Goal: Transaction & Acquisition: Purchase product/service

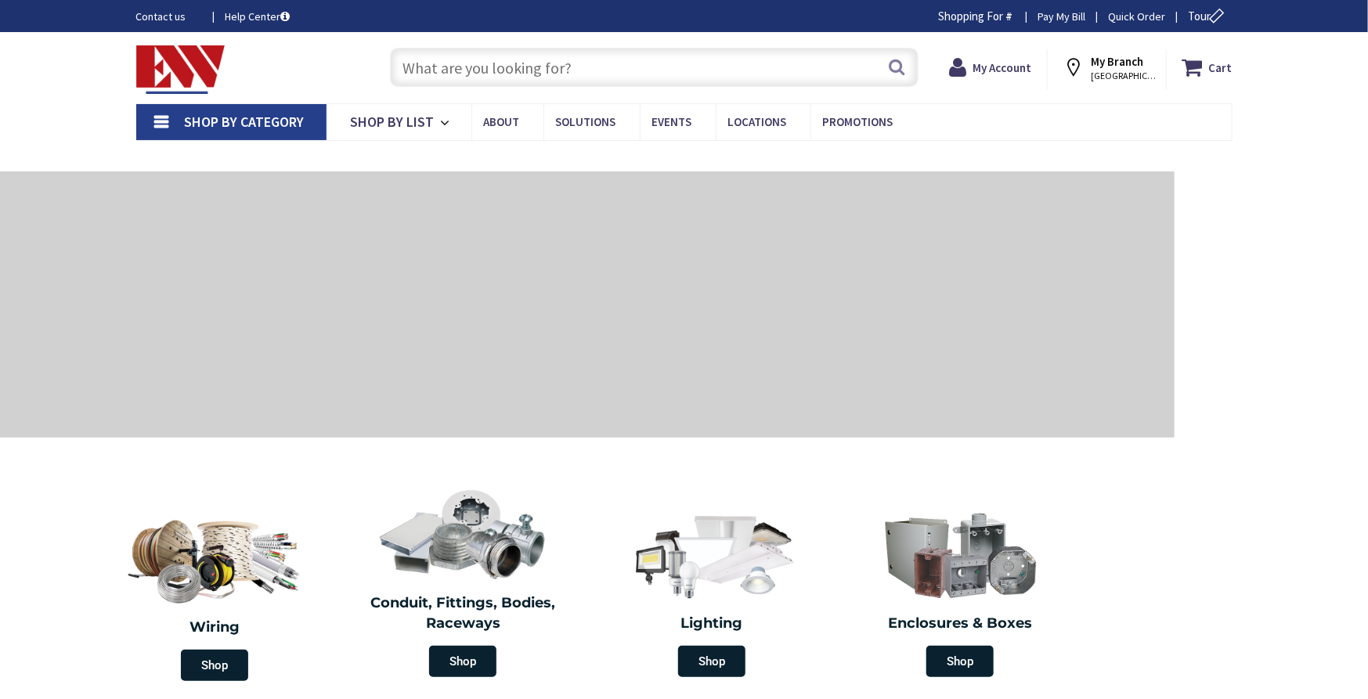
click at [670, 73] on input "text" at bounding box center [654, 67] width 529 height 39
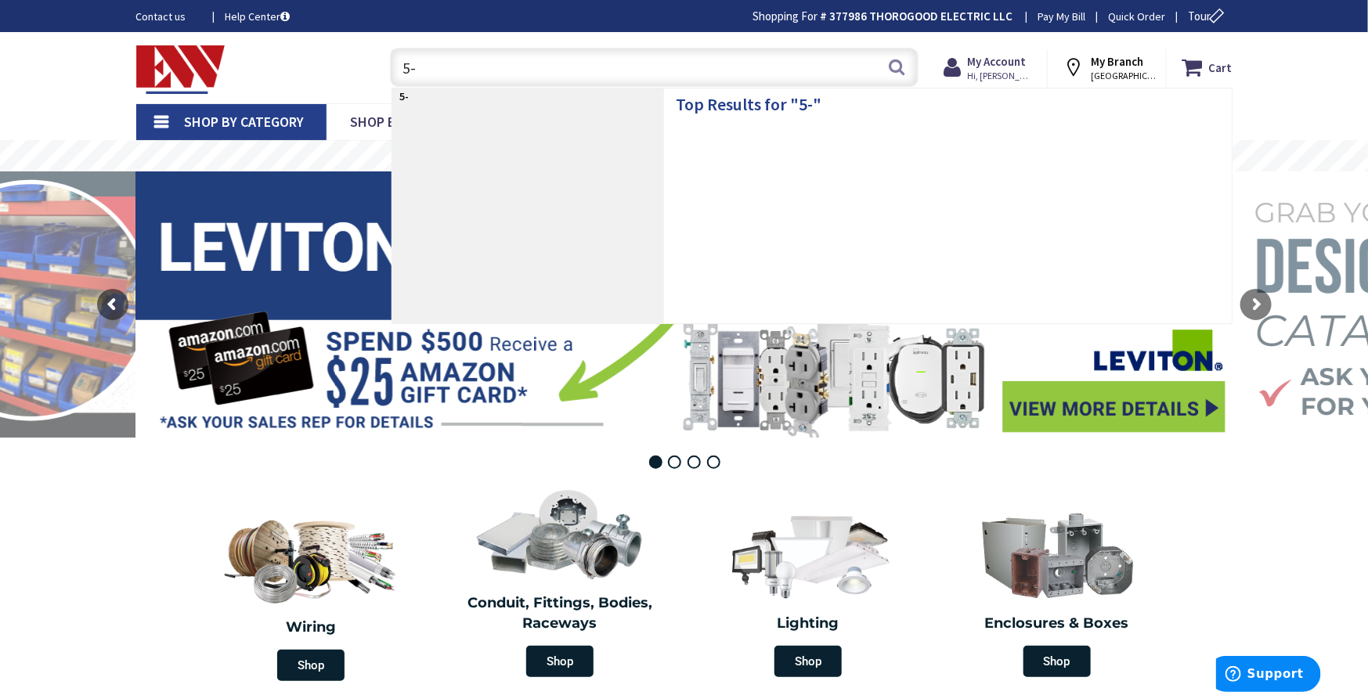
type input "5"
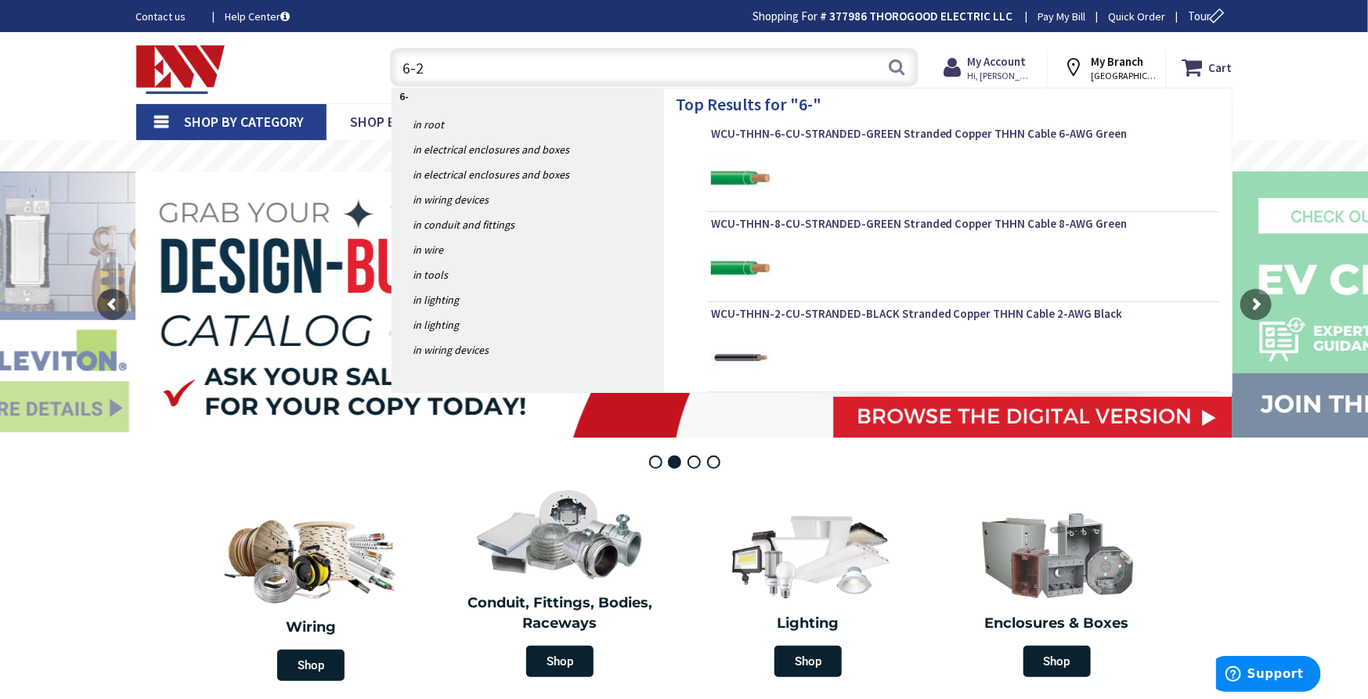
type input "6-20"
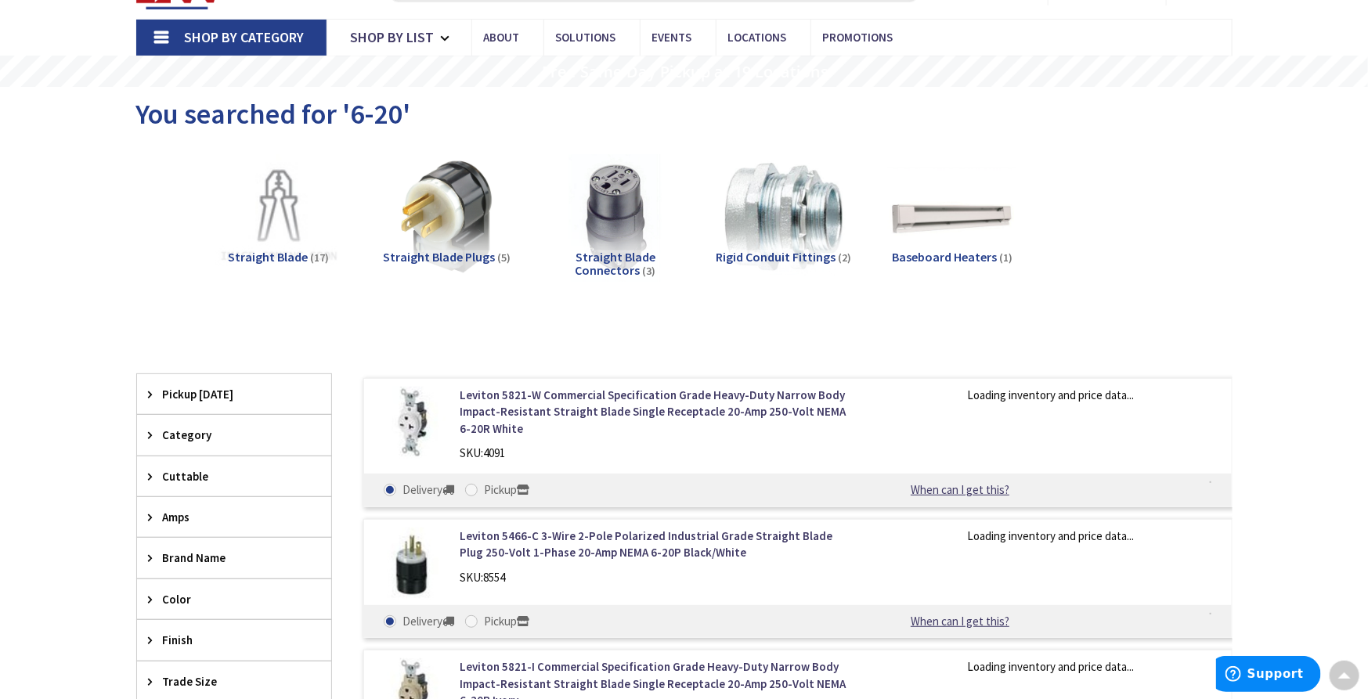
scroll to position [88, 0]
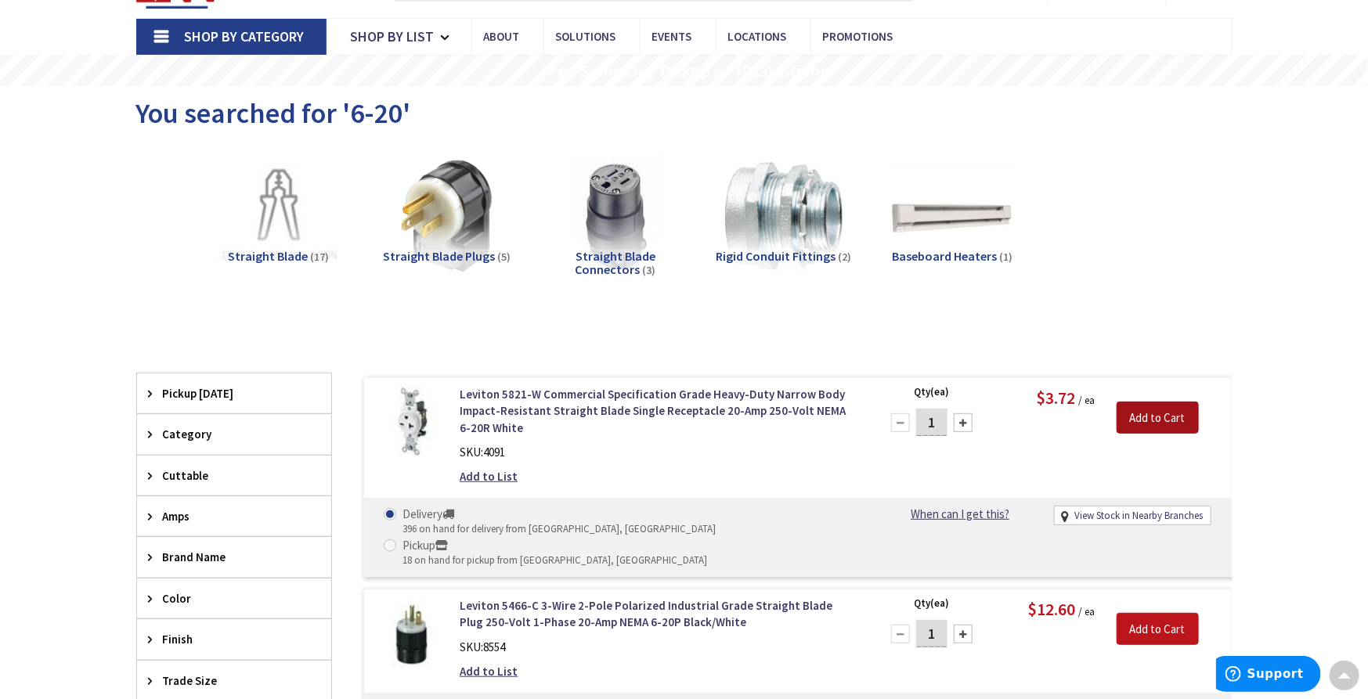
click at [1152, 428] on input "Add to Cart" at bounding box center [1158, 418] width 82 height 33
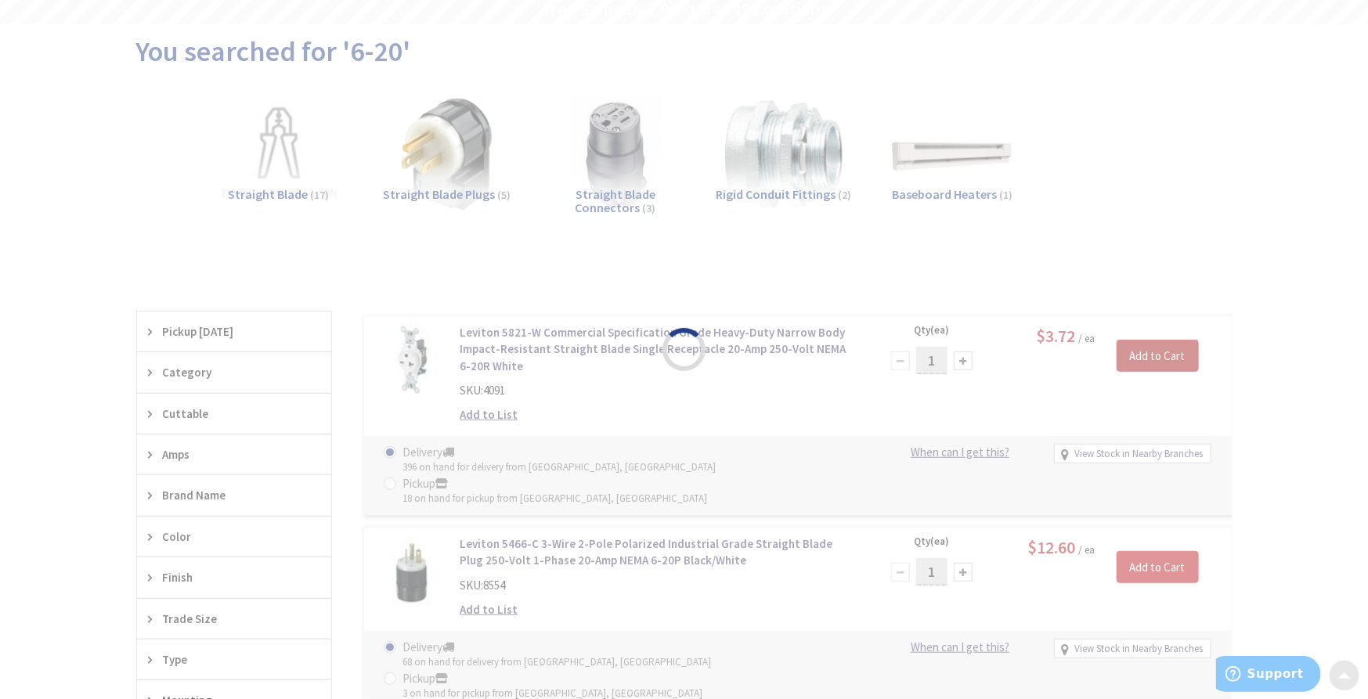
scroll to position [0, 0]
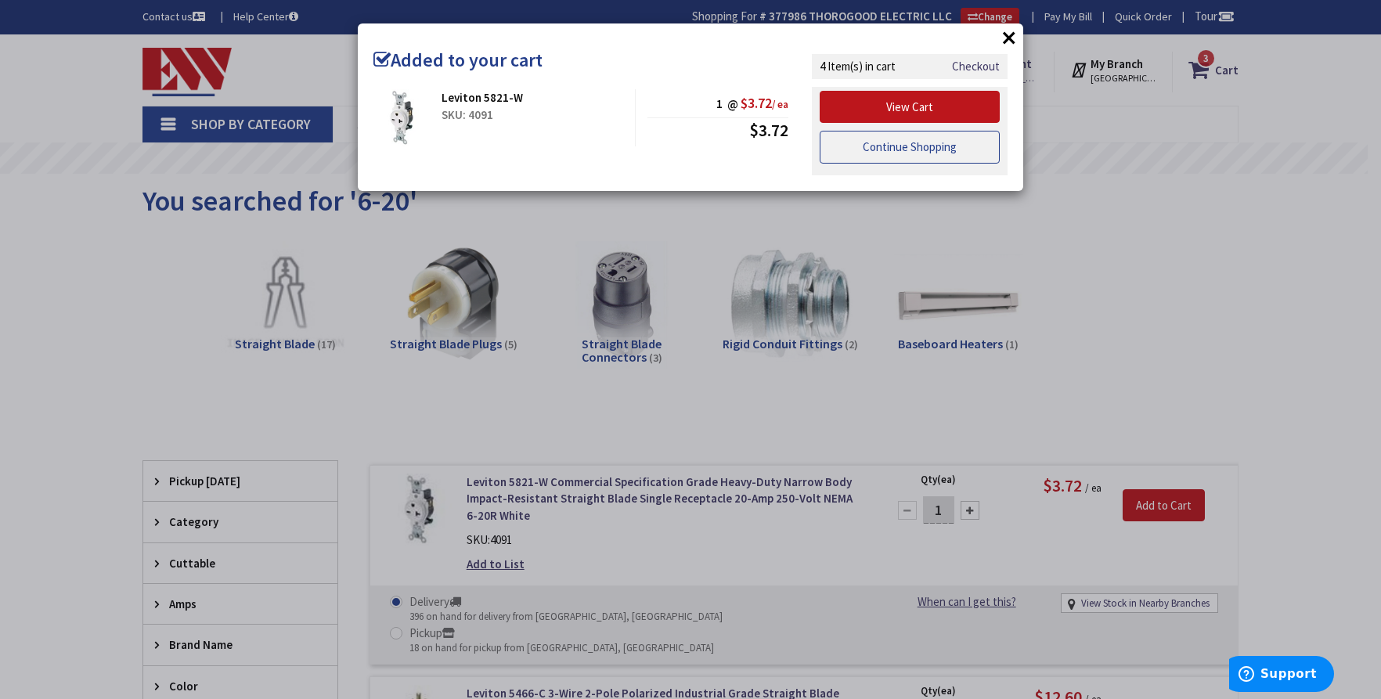
click at [923, 138] on link "Continue Shopping" at bounding box center [910, 147] width 180 height 33
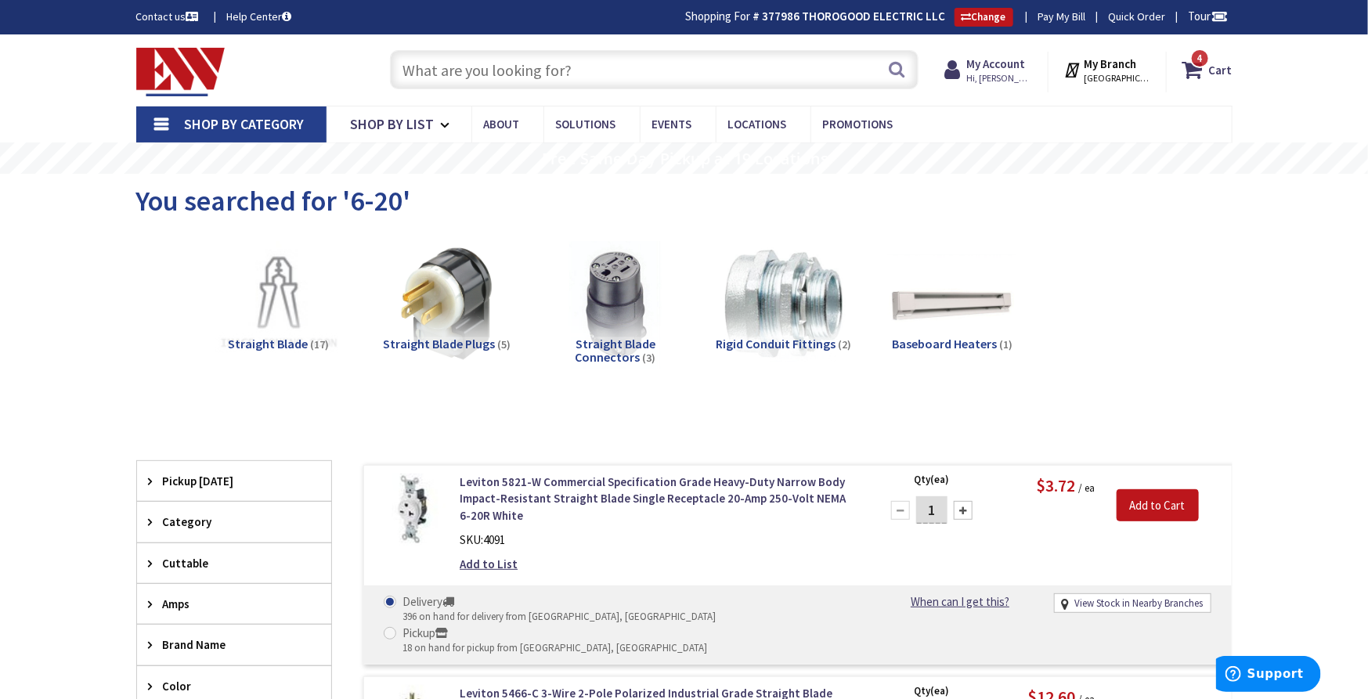
click at [492, 63] on input "text" at bounding box center [654, 69] width 529 height 39
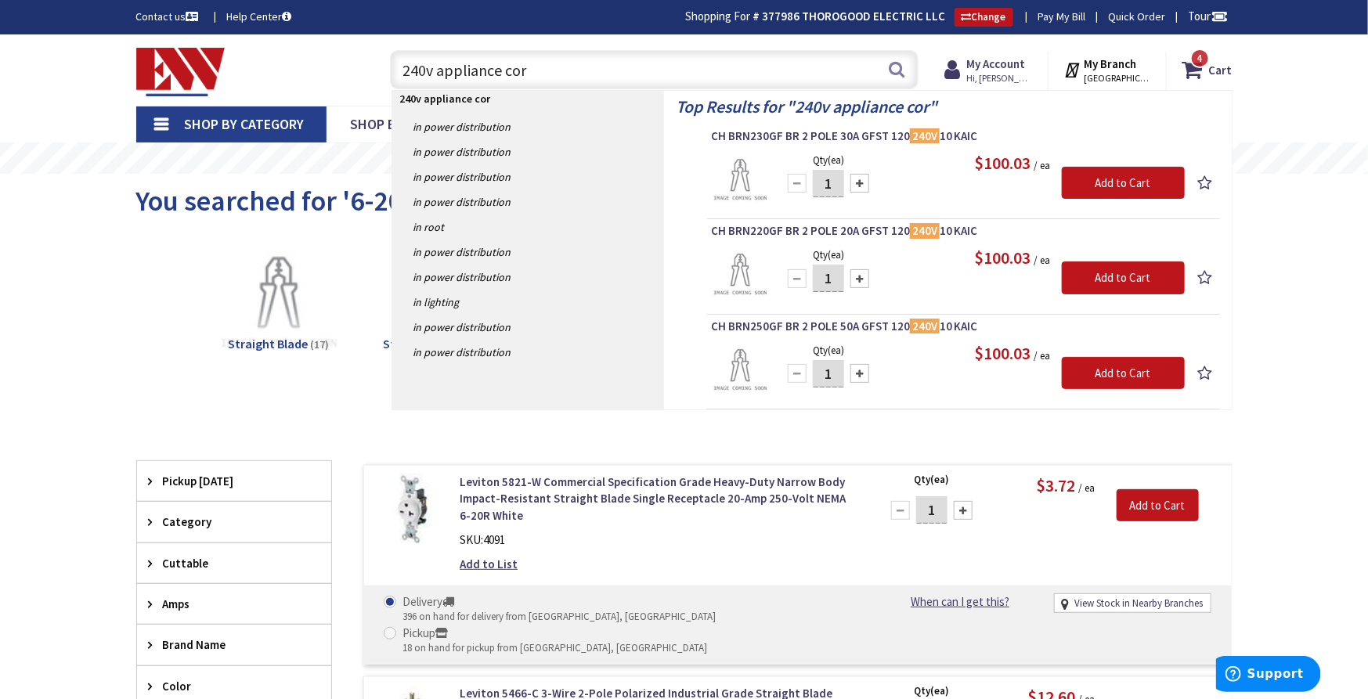
type input "240v appliance cord"
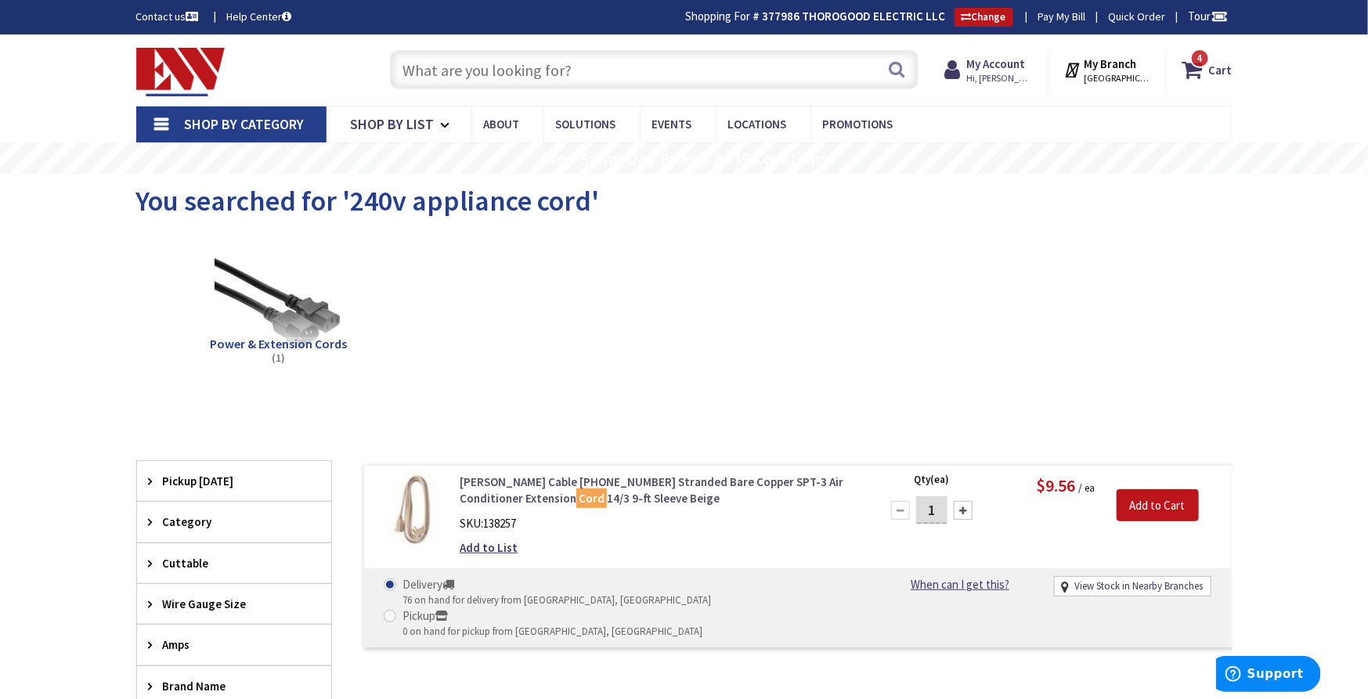
click at [609, 483] on link "Coleman Cable 03533-33-23 Stranded Bare Copper SPT-3 Air Conditioner Extension …" at bounding box center [659, 491] width 399 height 34
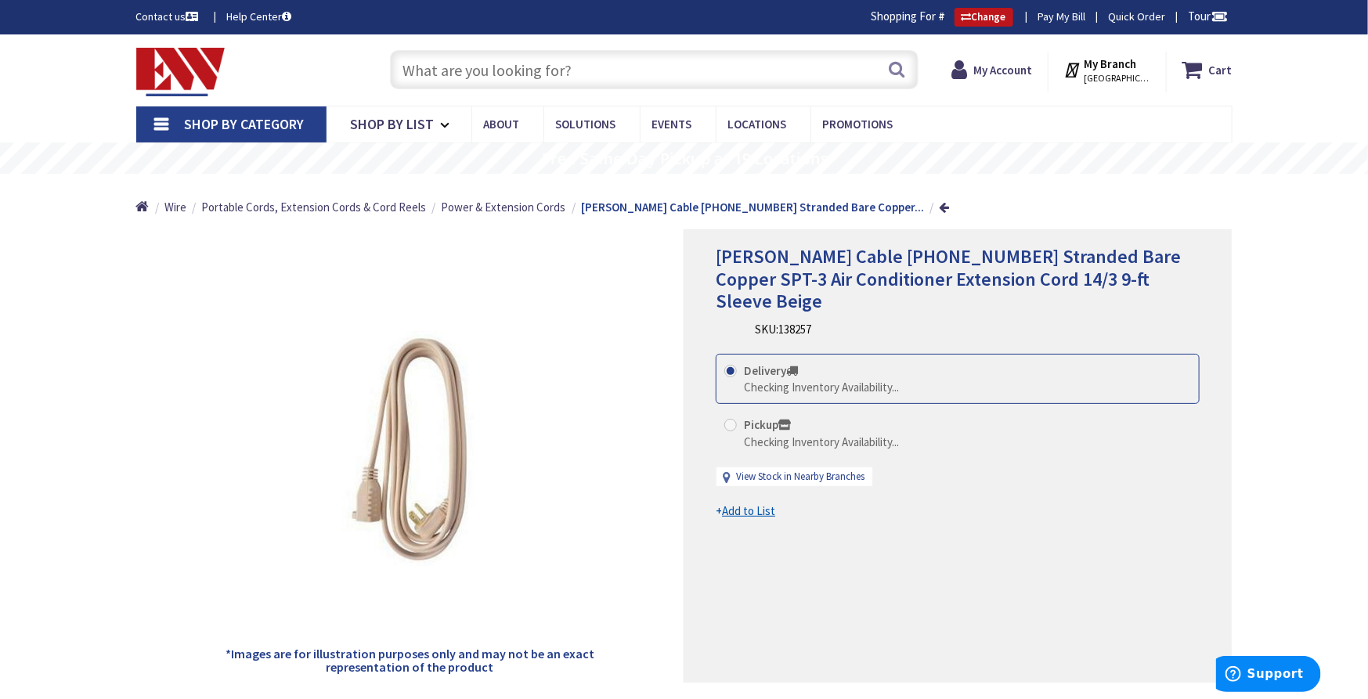
click at [504, 74] on input "text" at bounding box center [654, 69] width 529 height 39
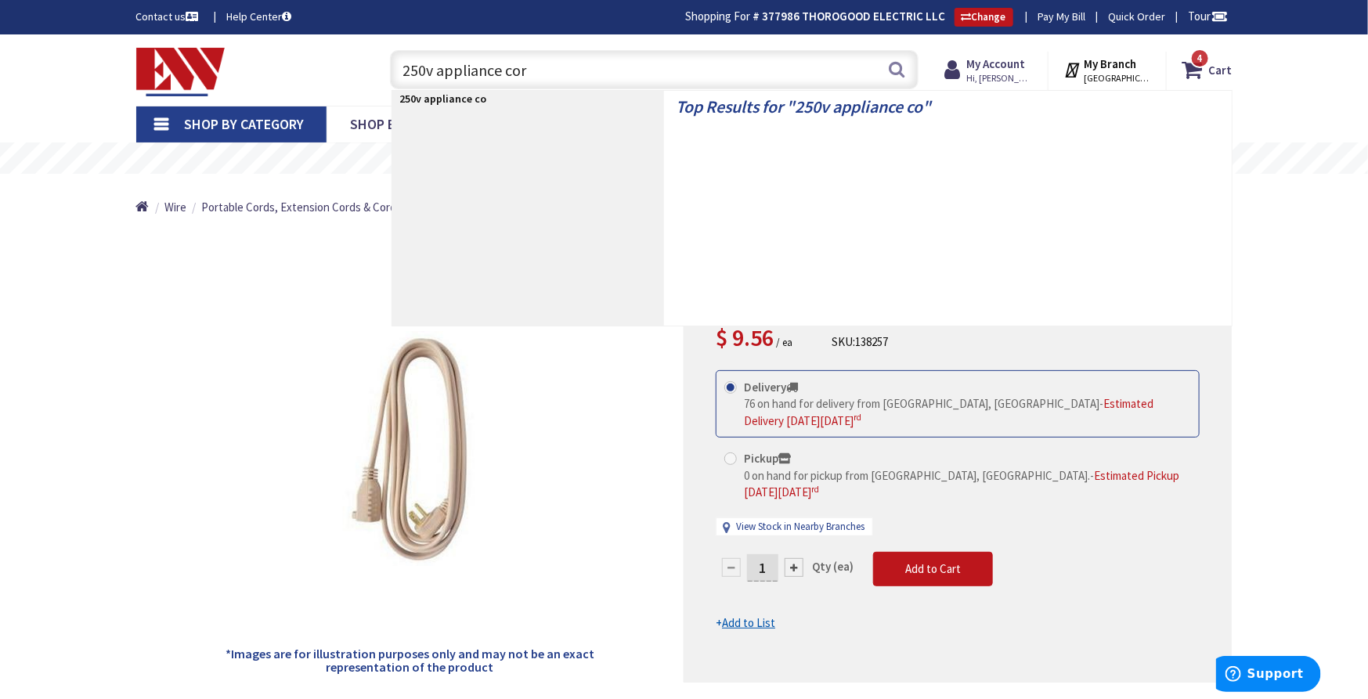
type input "250v appliance cord"
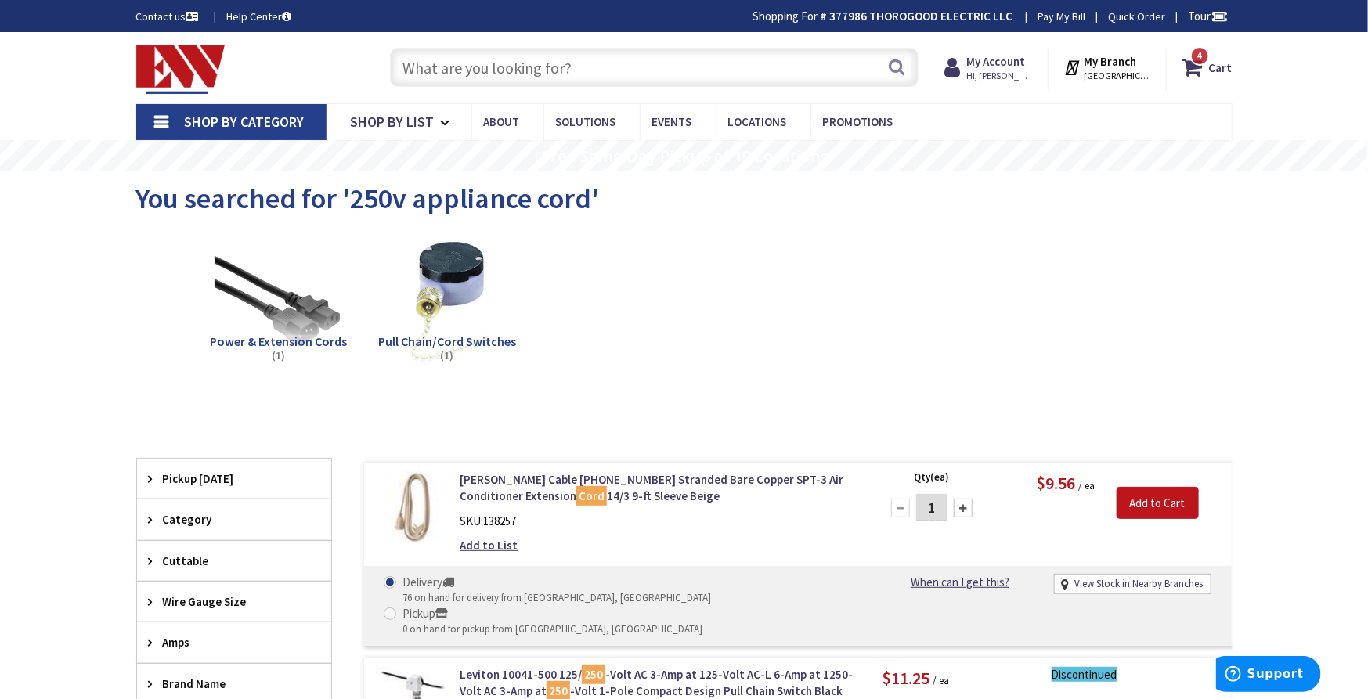
click at [551, 74] on input "text" at bounding box center [654, 67] width 529 height 39
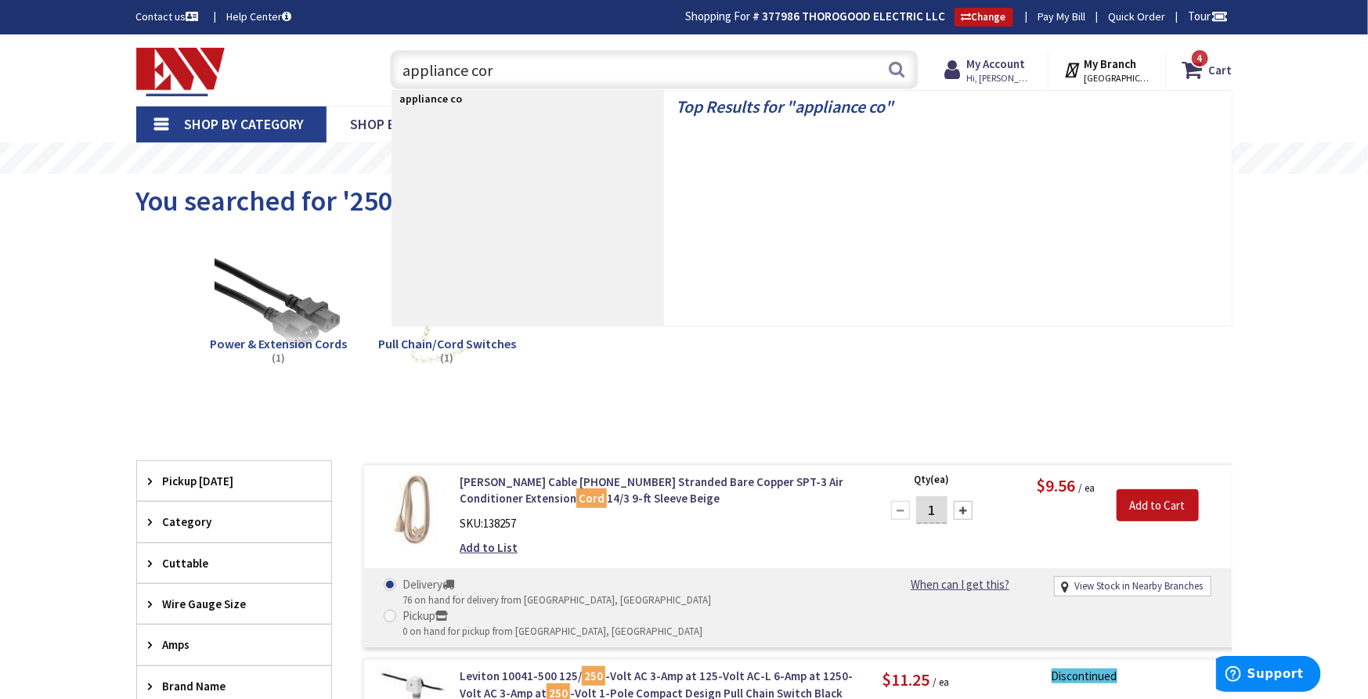
type input "appliance cord"
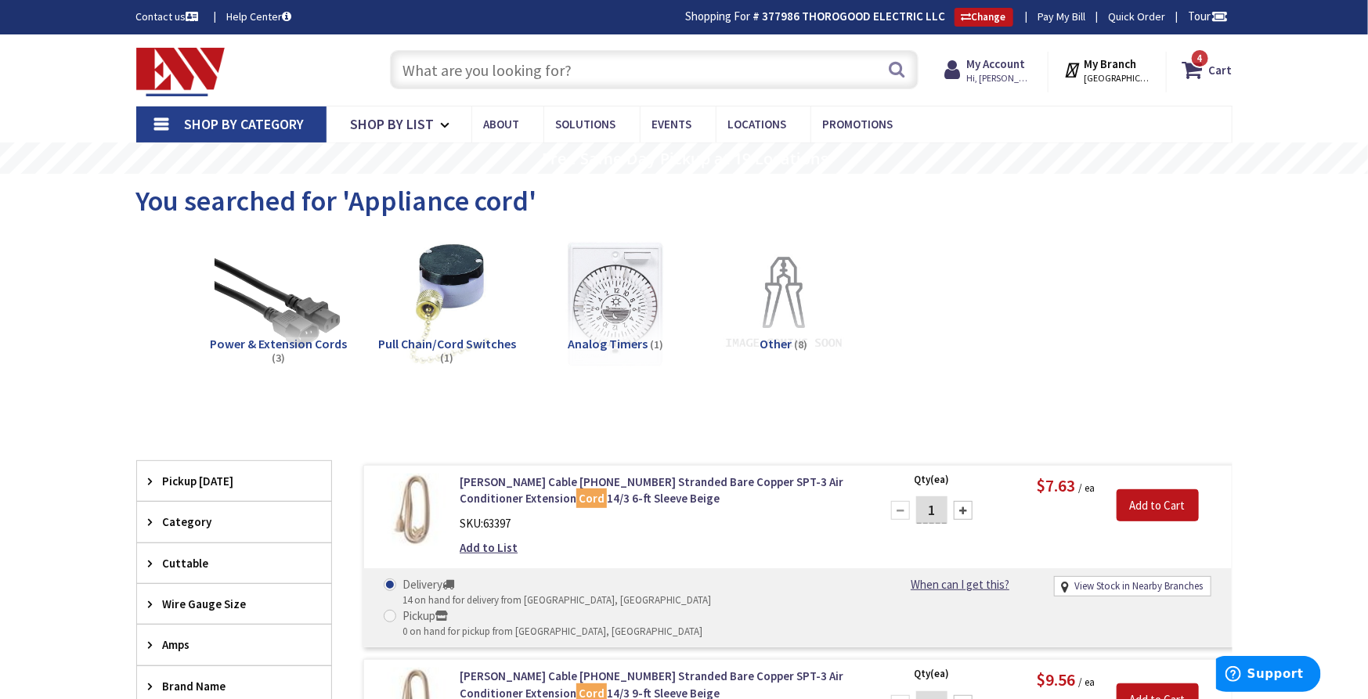
click at [497, 64] on input "text" at bounding box center [654, 69] width 529 height 39
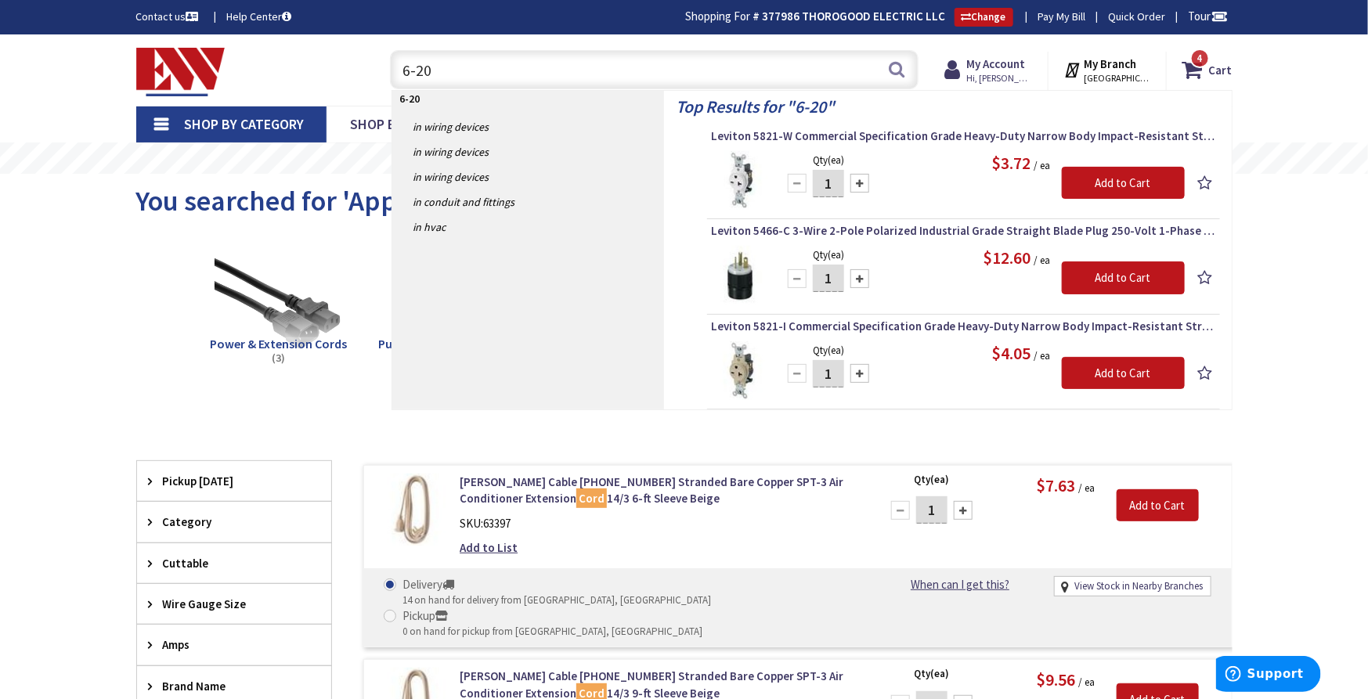
type input "6-20p"
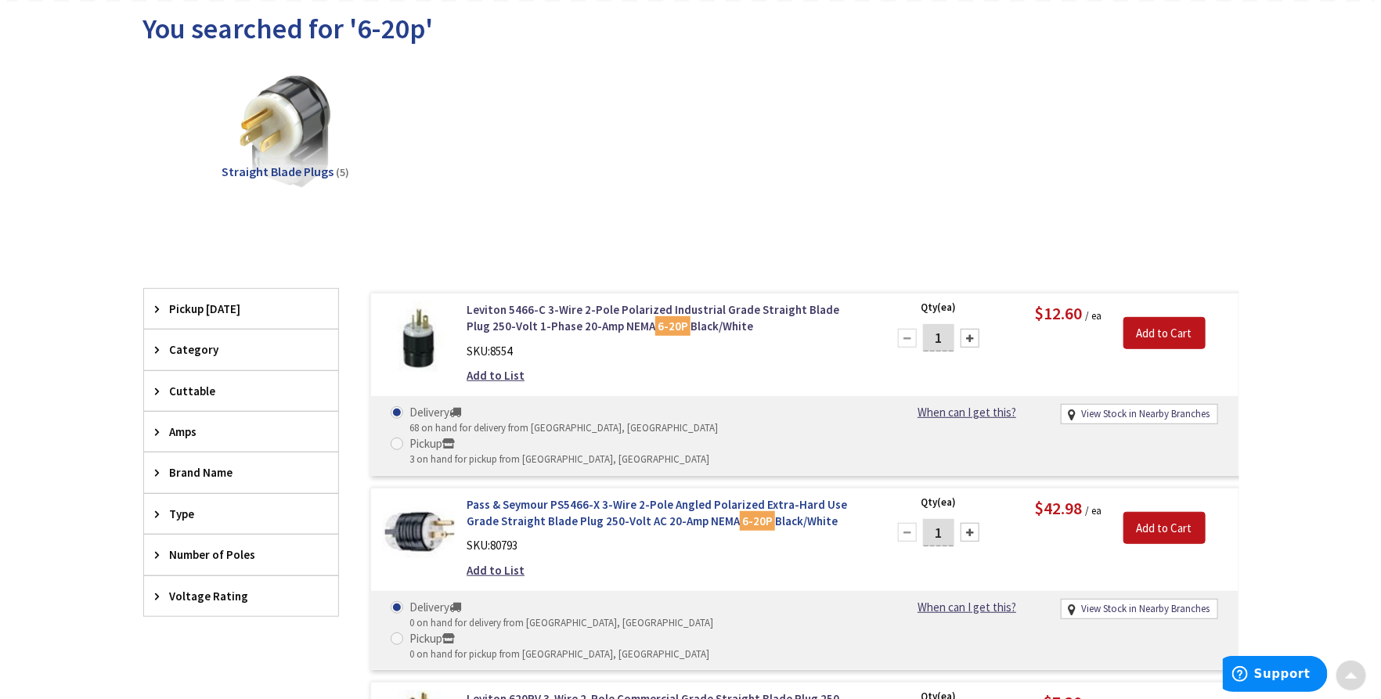
scroll to position [174, 0]
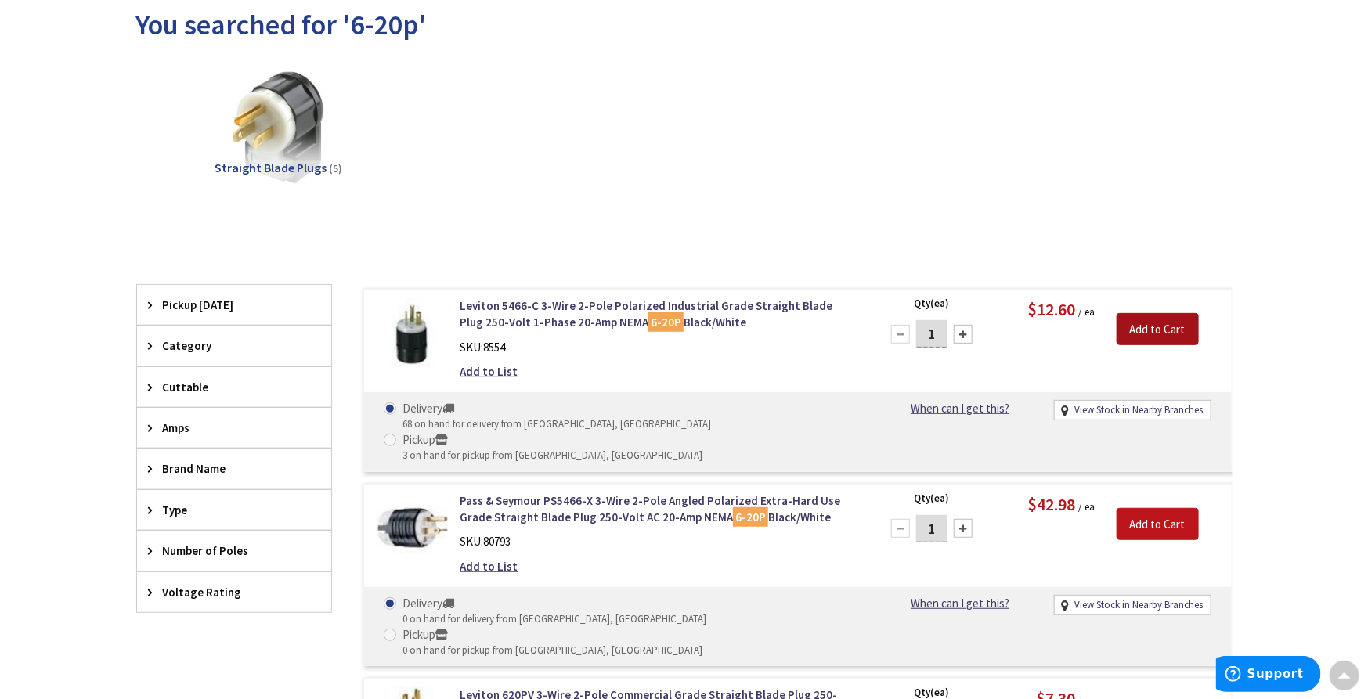
click at [1154, 327] on input "Add to Cart" at bounding box center [1158, 329] width 82 height 33
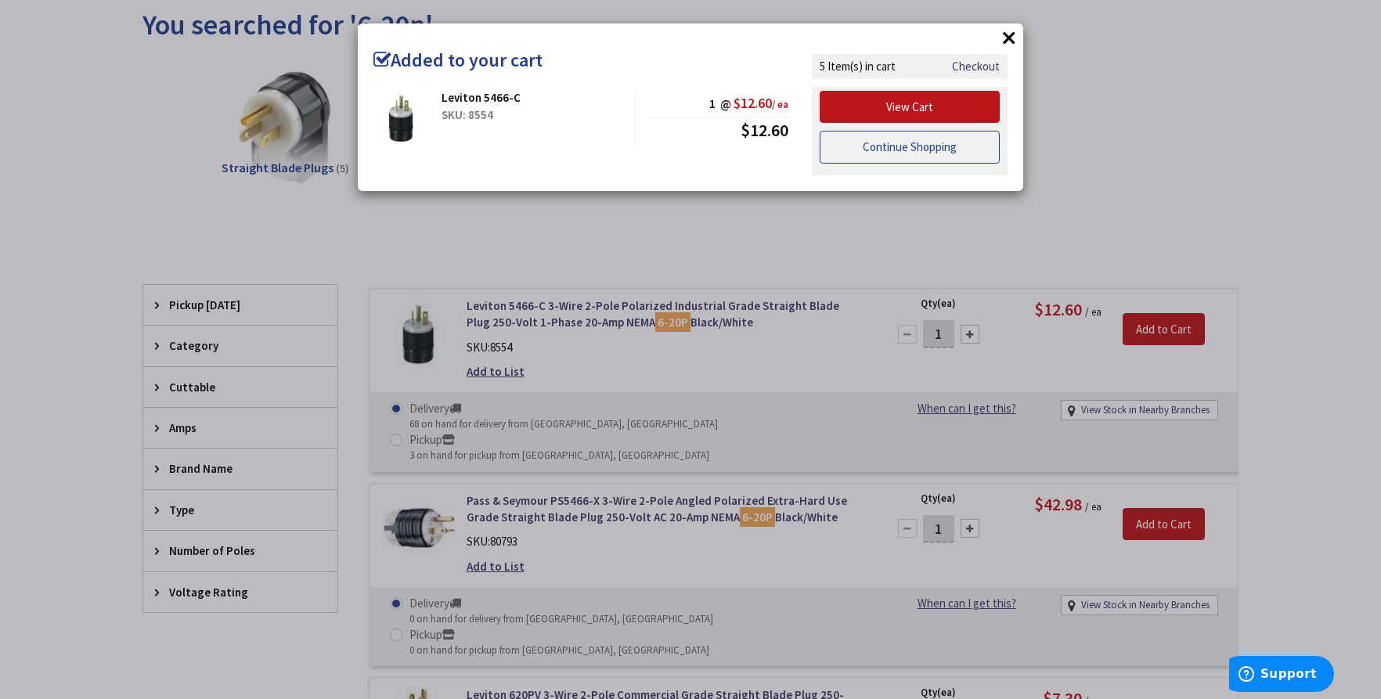
click at [932, 135] on link "Continue Shopping" at bounding box center [910, 147] width 180 height 33
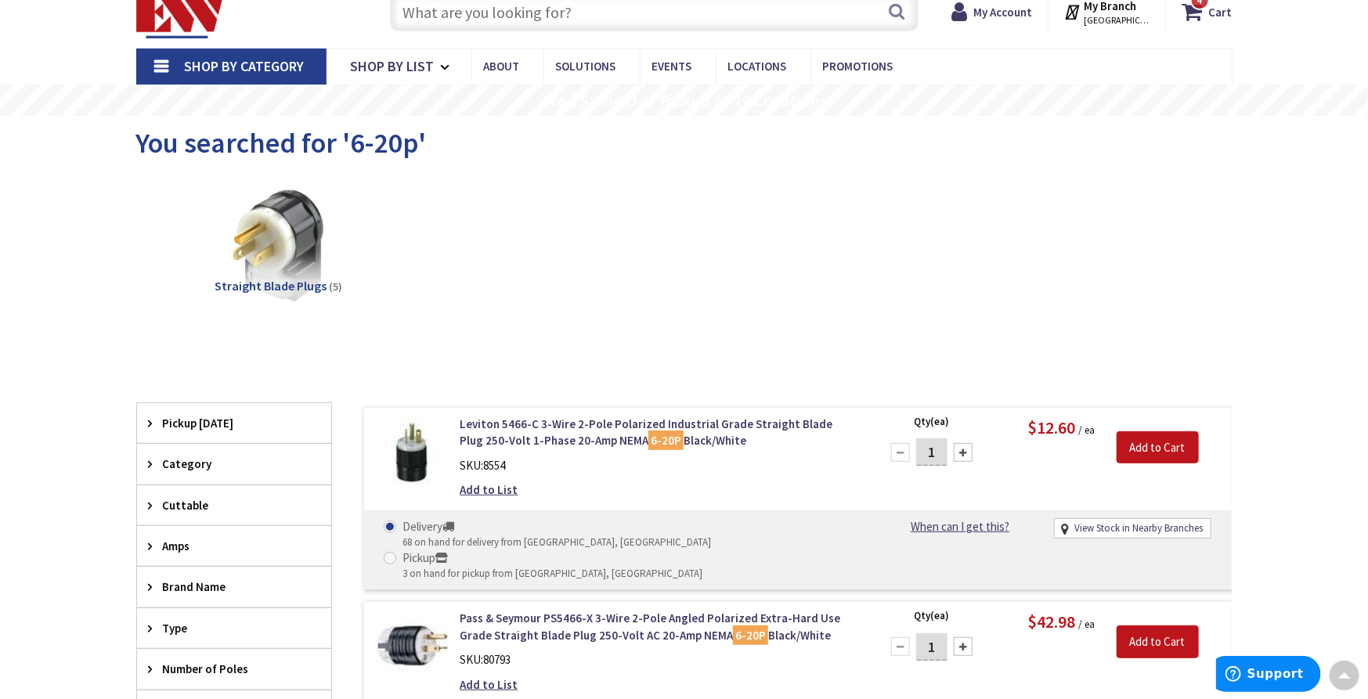
scroll to position [0, 0]
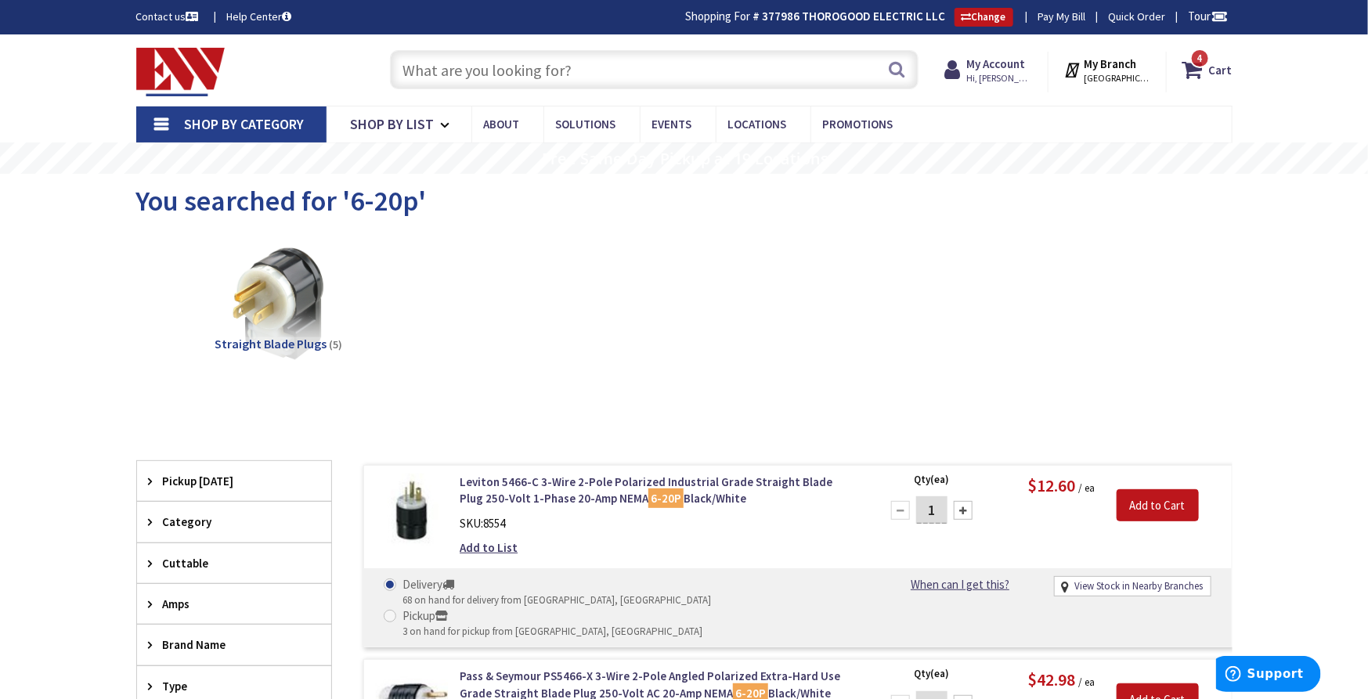
click at [607, 59] on input "text" at bounding box center [654, 69] width 529 height 39
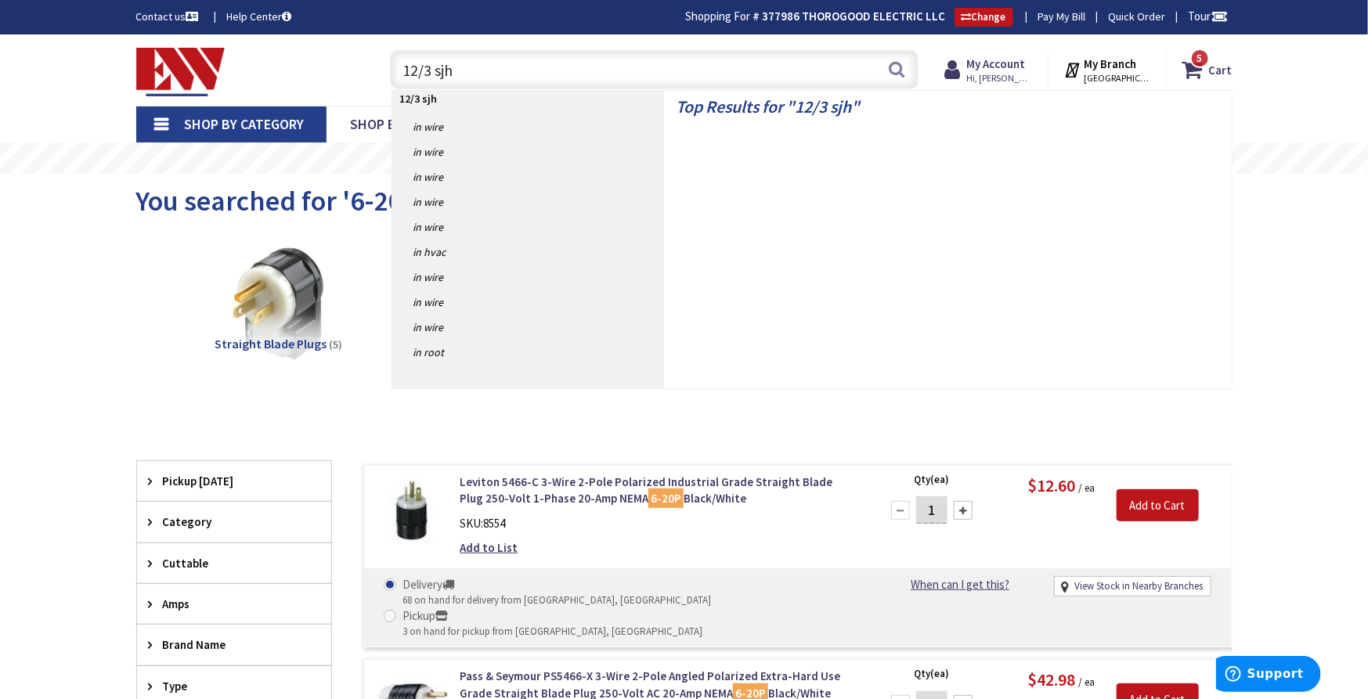
type input "12/3 sj"
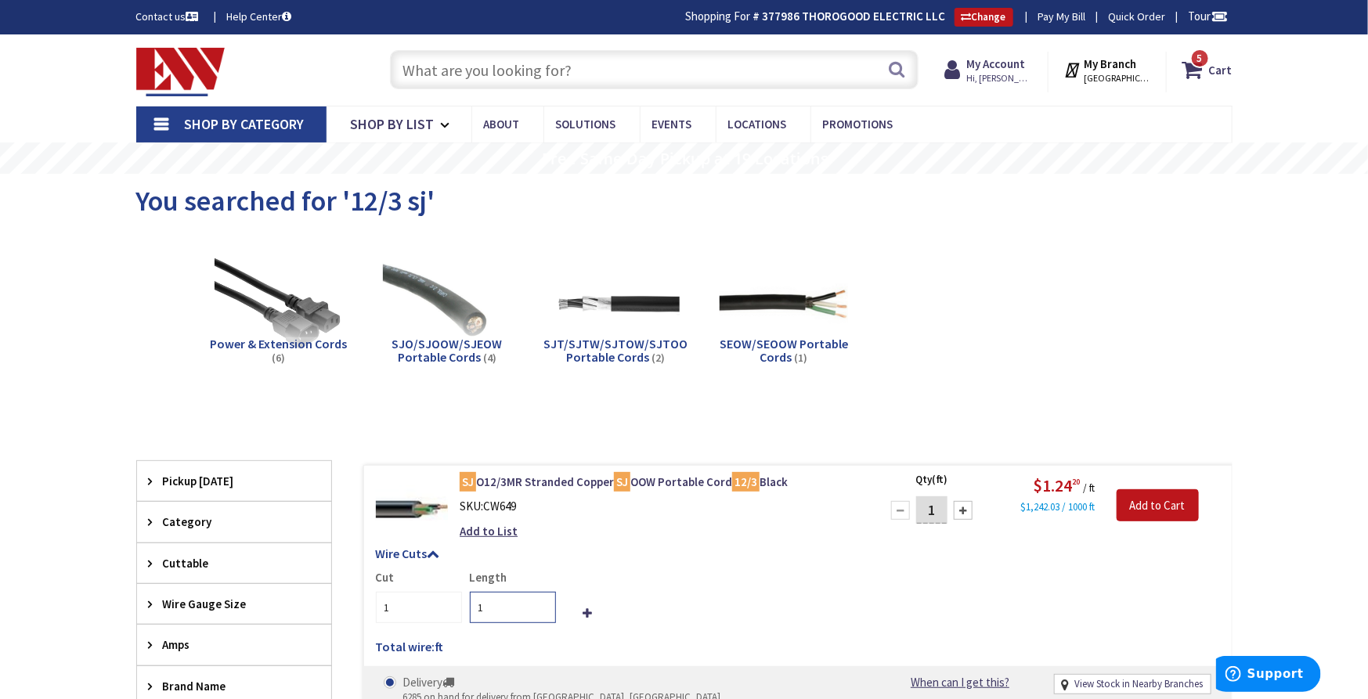
drag, startPoint x: 495, startPoint y: 598, endPoint x: 377, endPoint y: 598, distance: 117.5
click at [377, 598] on div "Cut 1 Length 1" at bounding box center [798, 596] width 844 height 54
type input "5"
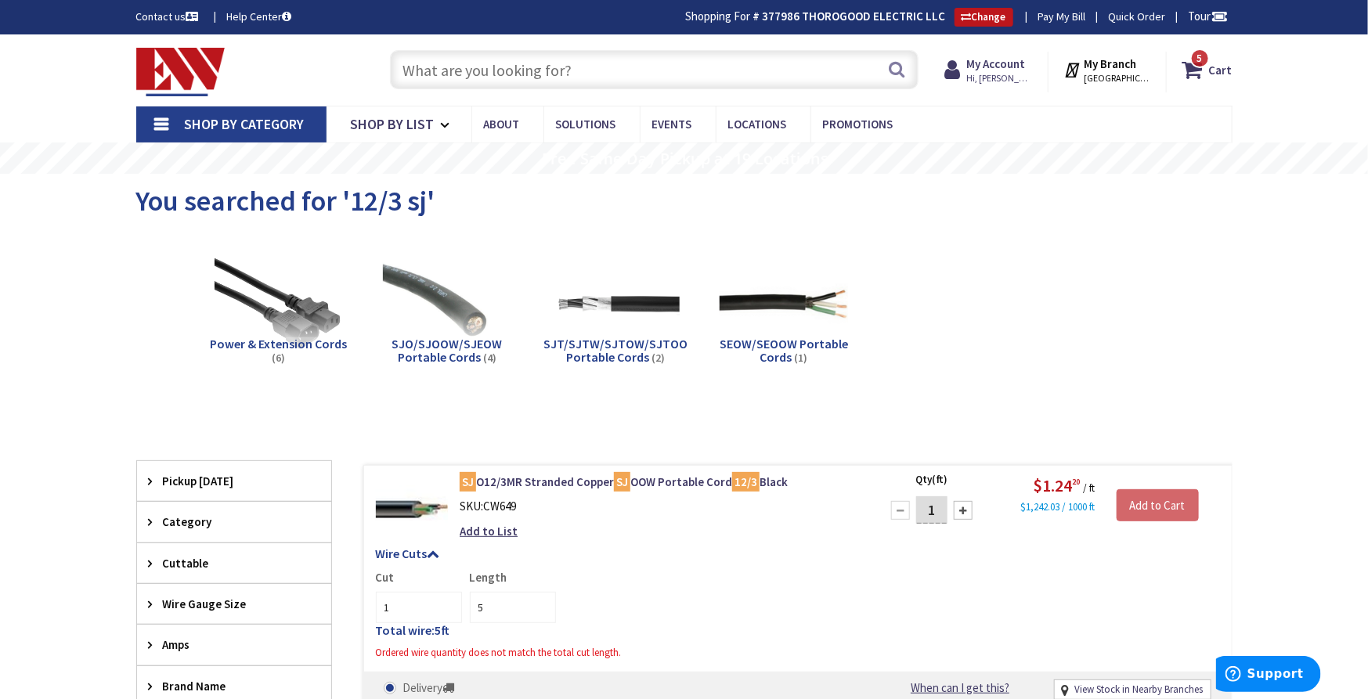
drag, startPoint x: 934, startPoint y: 506, endPoint x: 868, endPoint y: 517, distance: 66.7
click at [868, 474] on form "SJ O12/3MR Stranded Copper SJ OOW Portable Cord 12/3 Black SKU: CW649 Add to Li…" at bounding box center [798, 474] width 868 height 0
type input "5"
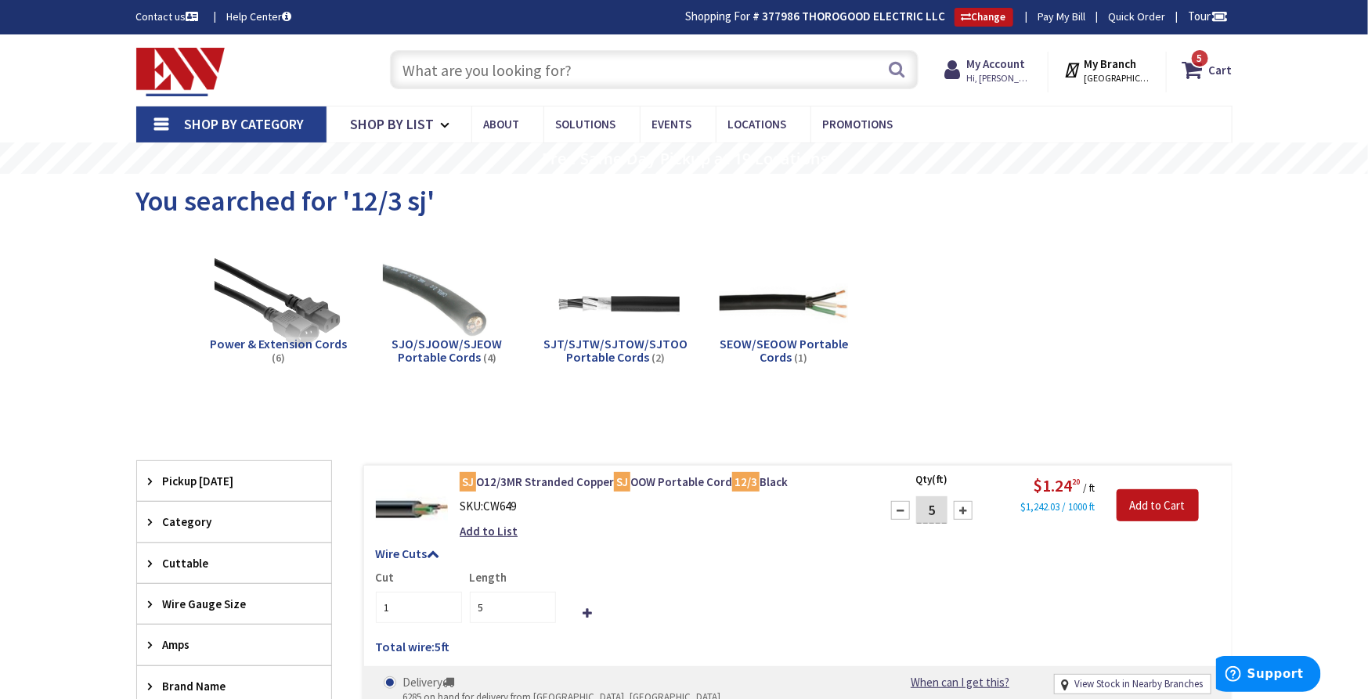
click at [1155, 486] on div "Add to Cart" at bounding box center [1163, 498] width 113 height 49
click at [1154, 493] on input "Add to Cart" at bounding box center [1158, 505] width 82 height 33
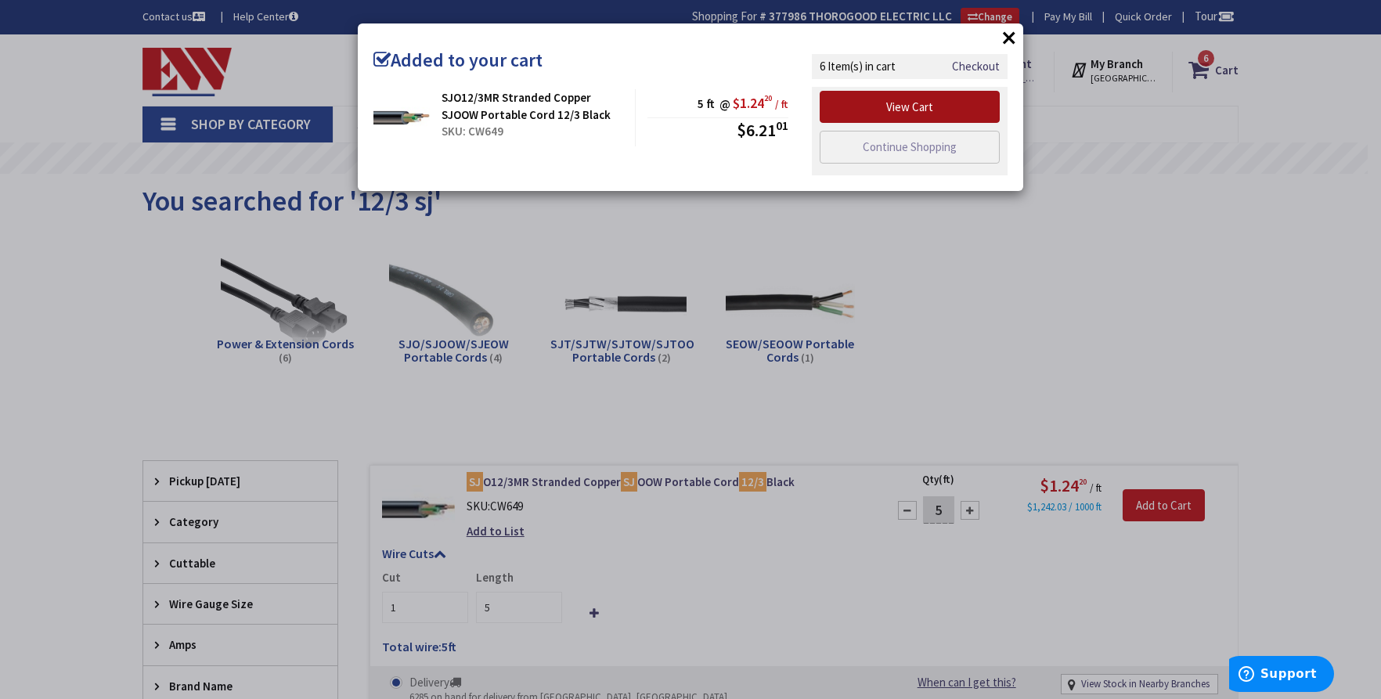
click at [929, 108] on link "View Cart" at bounding box center [910, 107] width 180 height 33
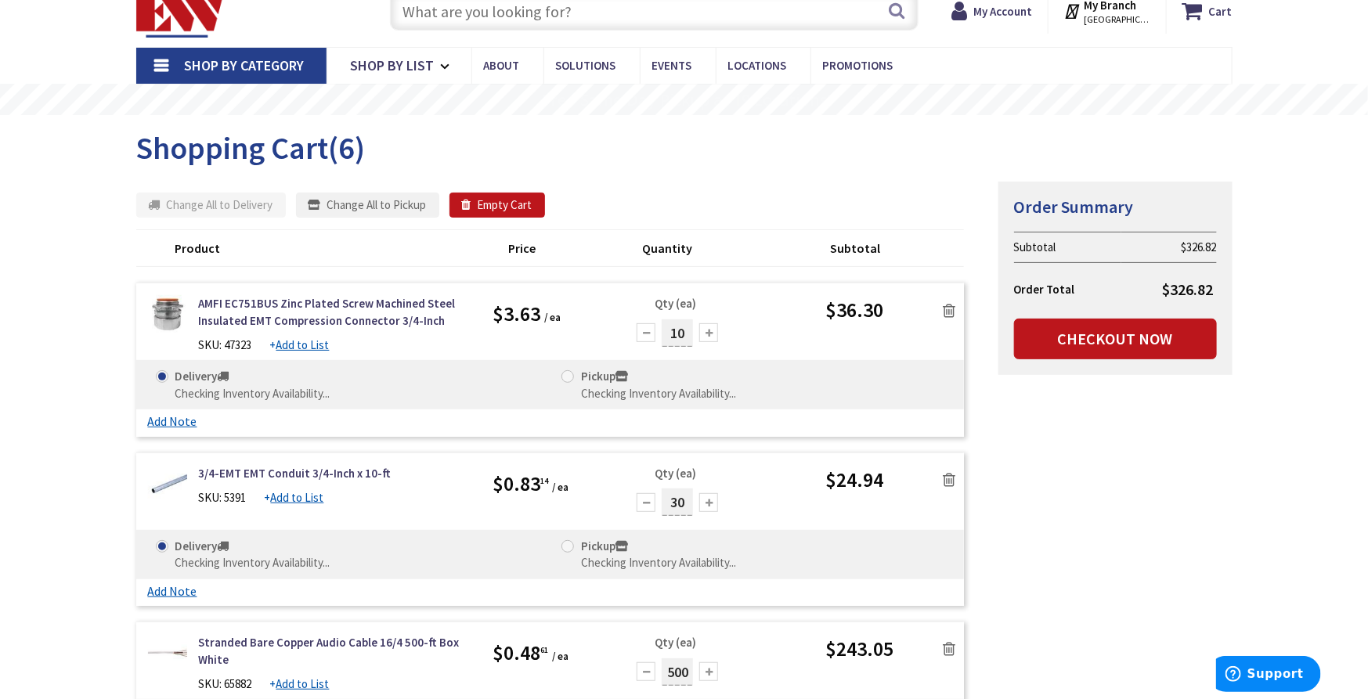
scroll to position [87, 0]
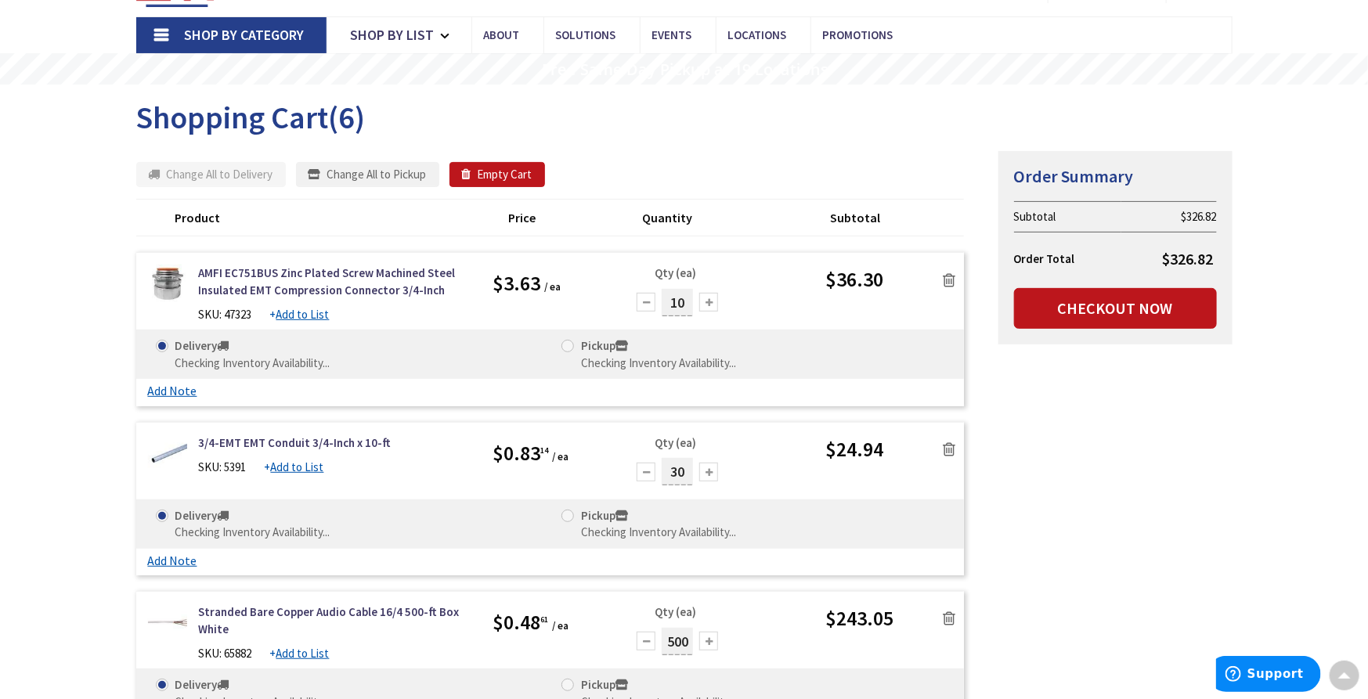
click at [947, 279] on icon at bounding box center [949, 281] width 13 height 16
click at [947, 450] on icon at bounding box center [949, 450] width 13 height 16
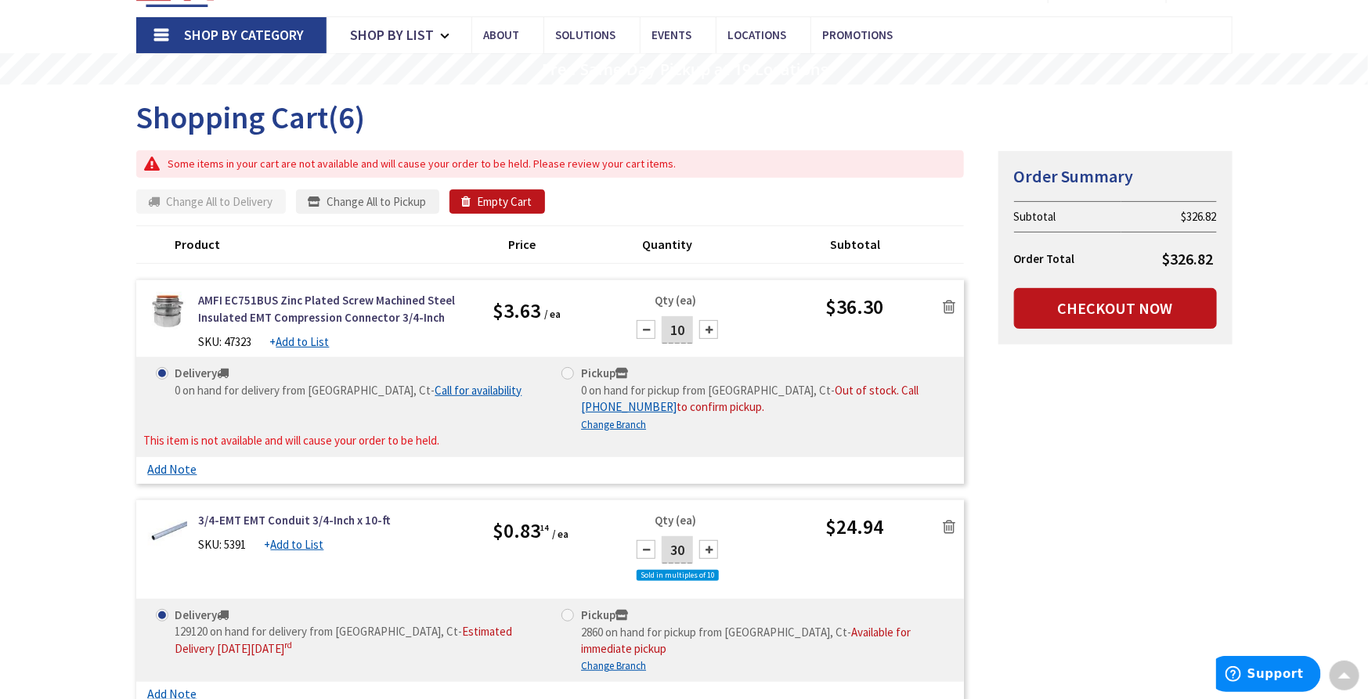
click at [952, 309] on icon at bounding box center [949, 307] width 13 height 16
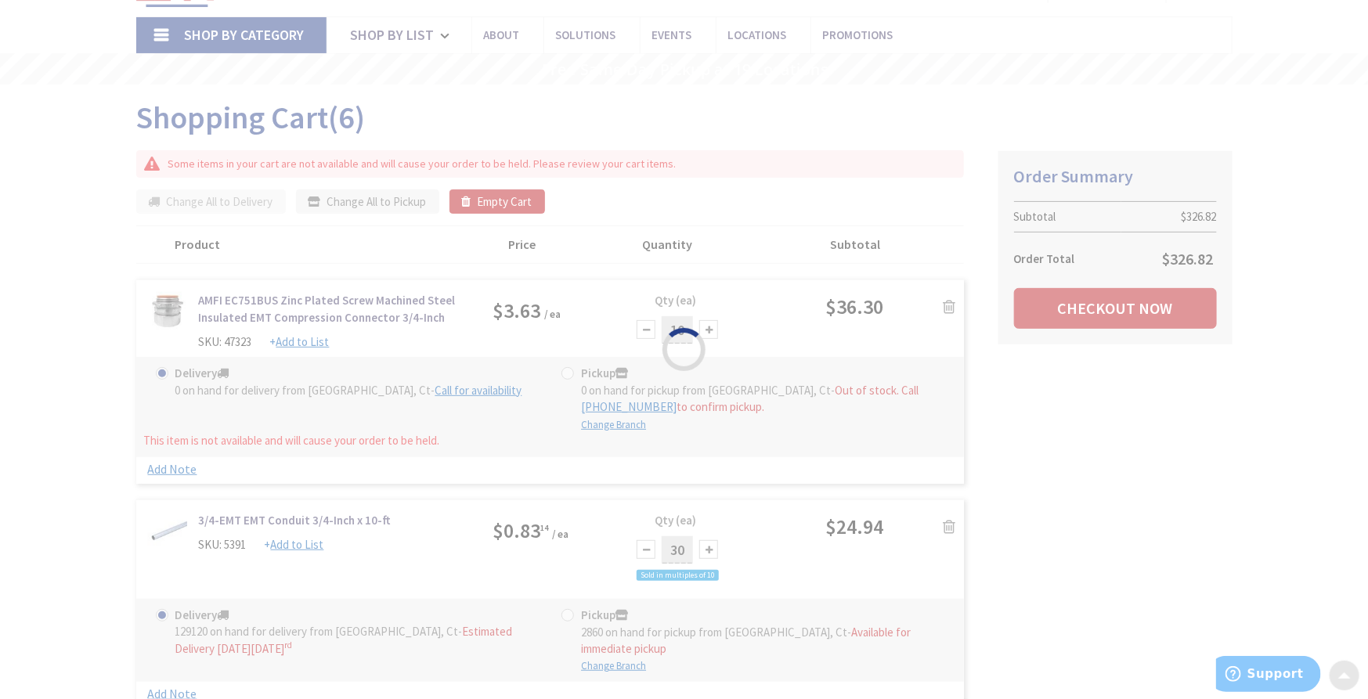
scroll to position [88, 0]
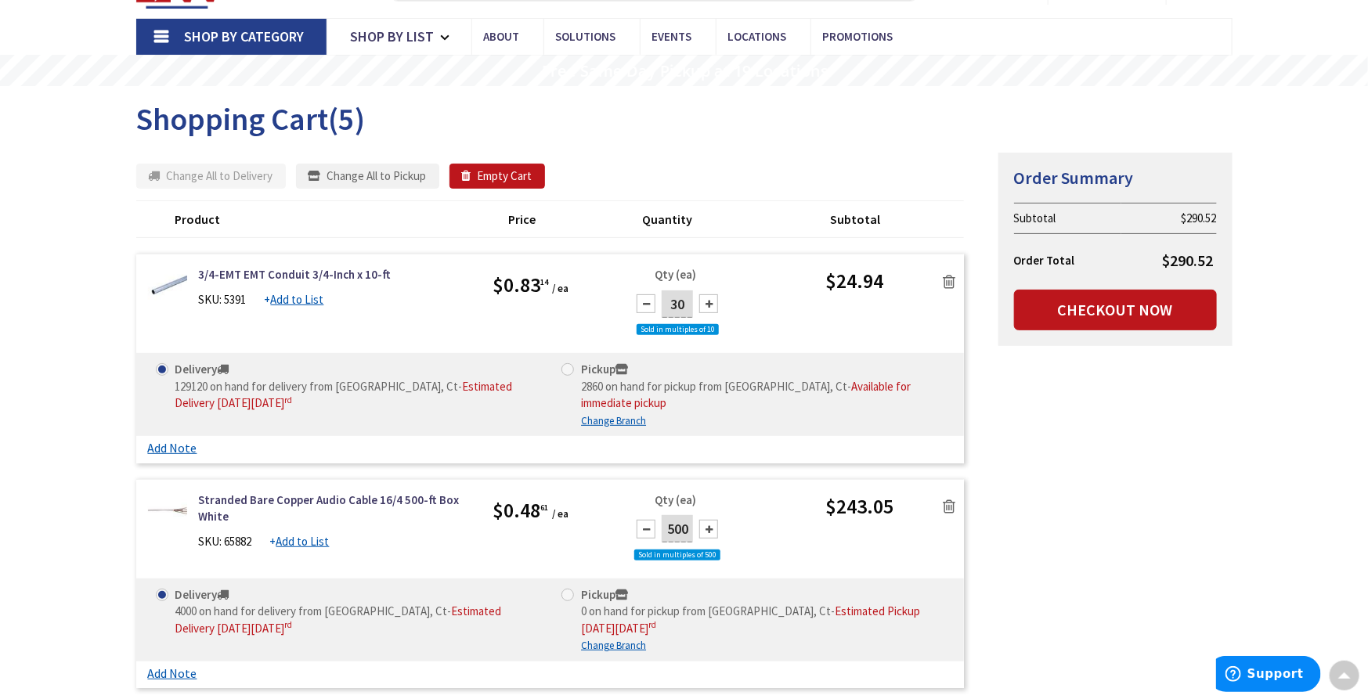
click at [952, 276] on icon at bounding box center [949, 282] width 13 height 16
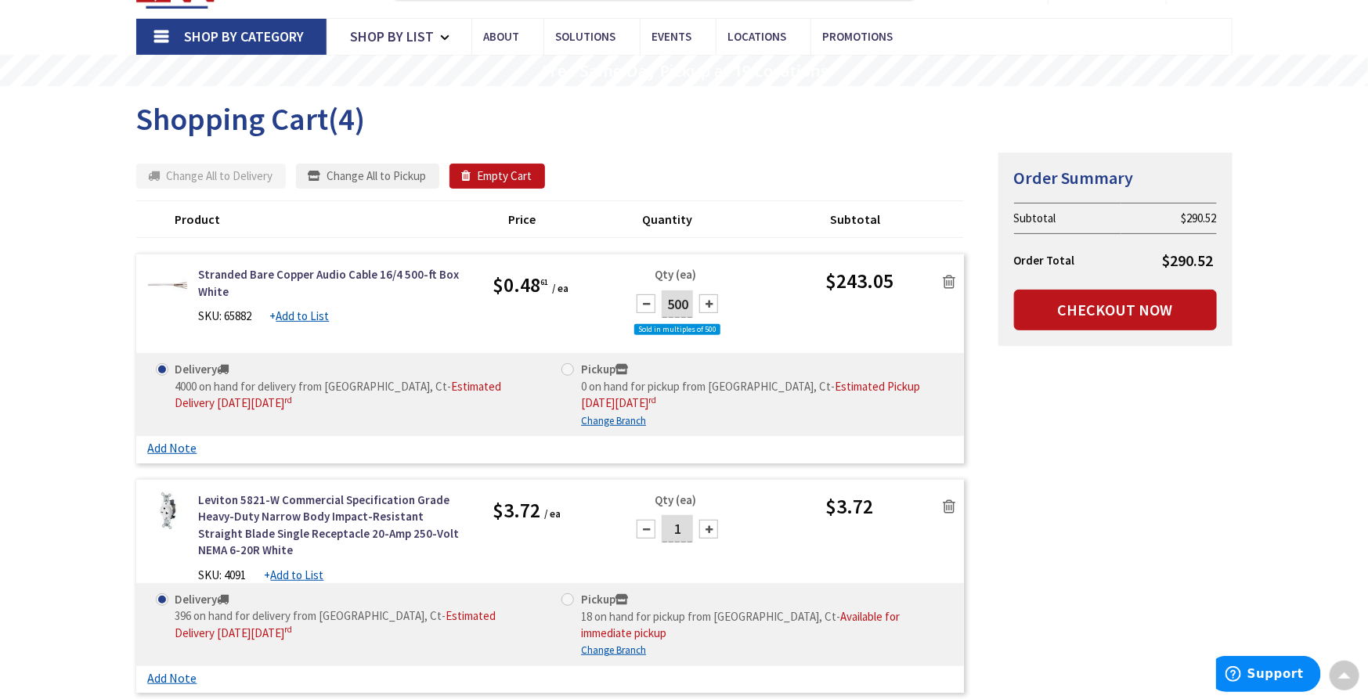
click at [950, 276] on icon at bounding box center [949, 282] width 13 height 16
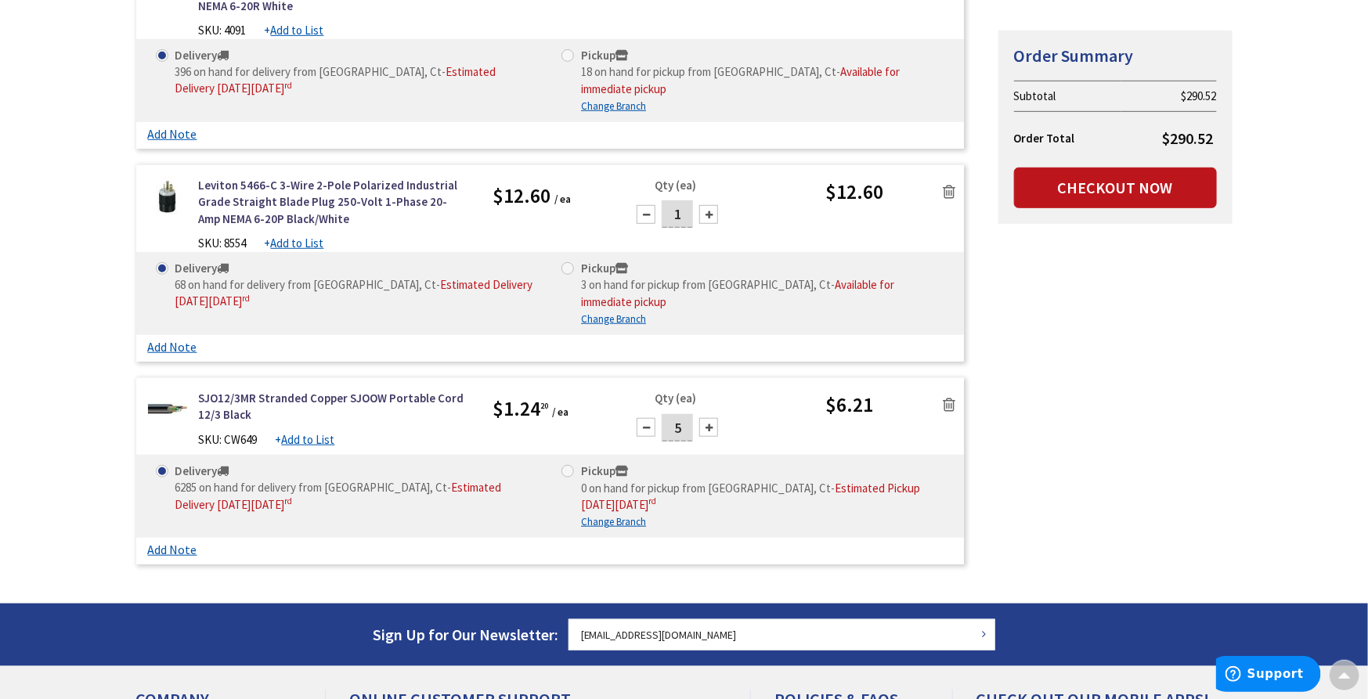
scroll to position [0, 0]
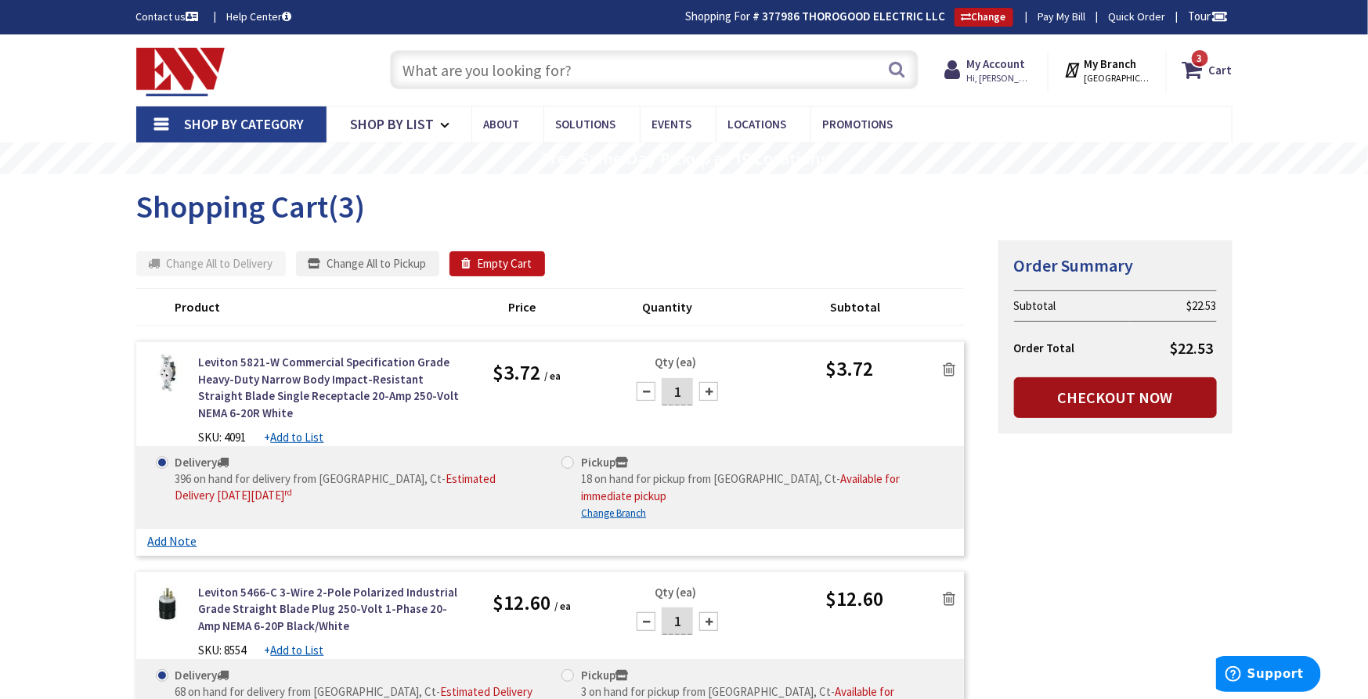
click at [1095, 391] on link "Checkout Now" at bounding box center [1115, 397] width 203 height 41
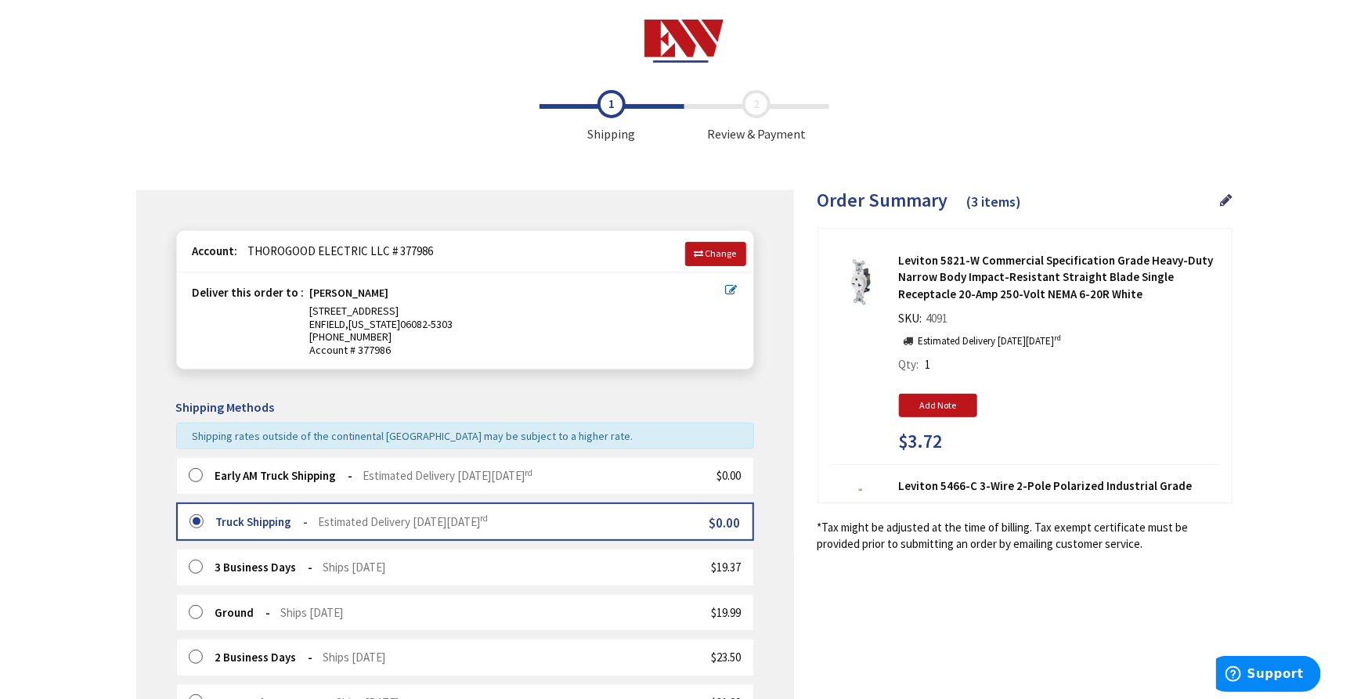
click at [215, 486] on div "Early AM Truck Shipping Estimated Delivery [DATE][DATE] $0.00" at bounding box center [465, 475] width 578 height 37
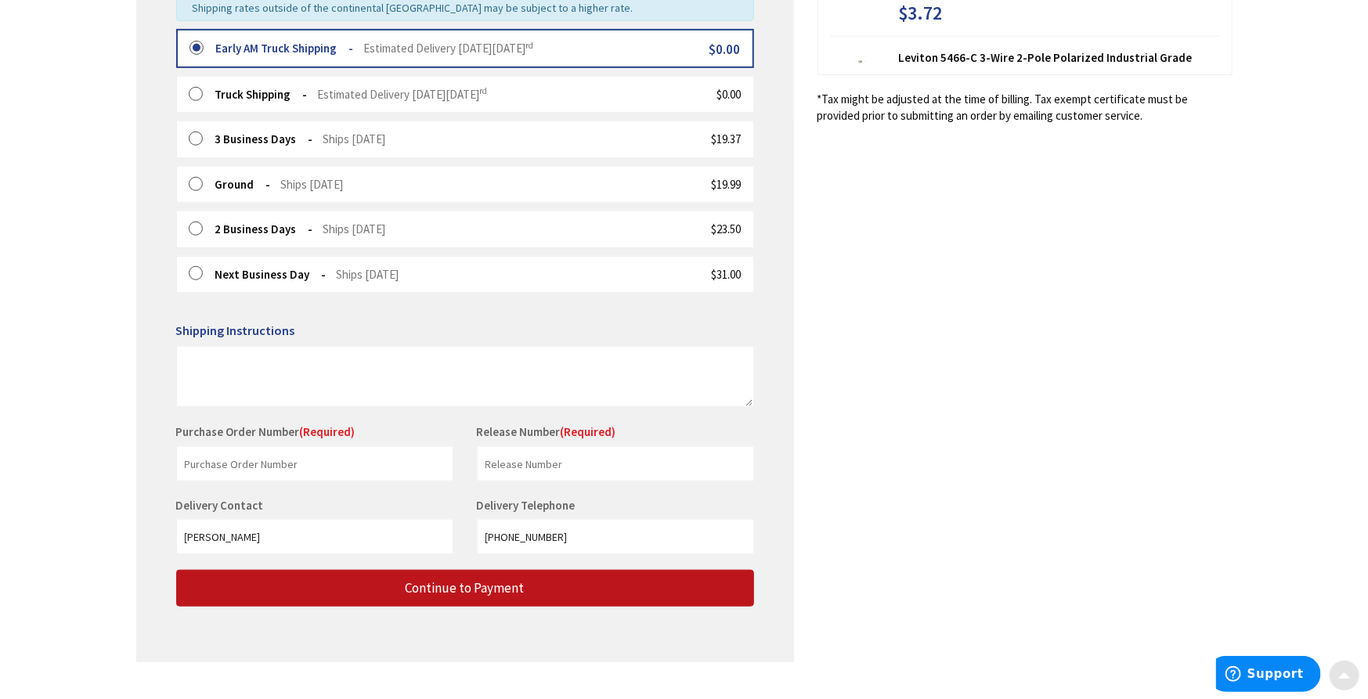
scroll to position [456, 0]
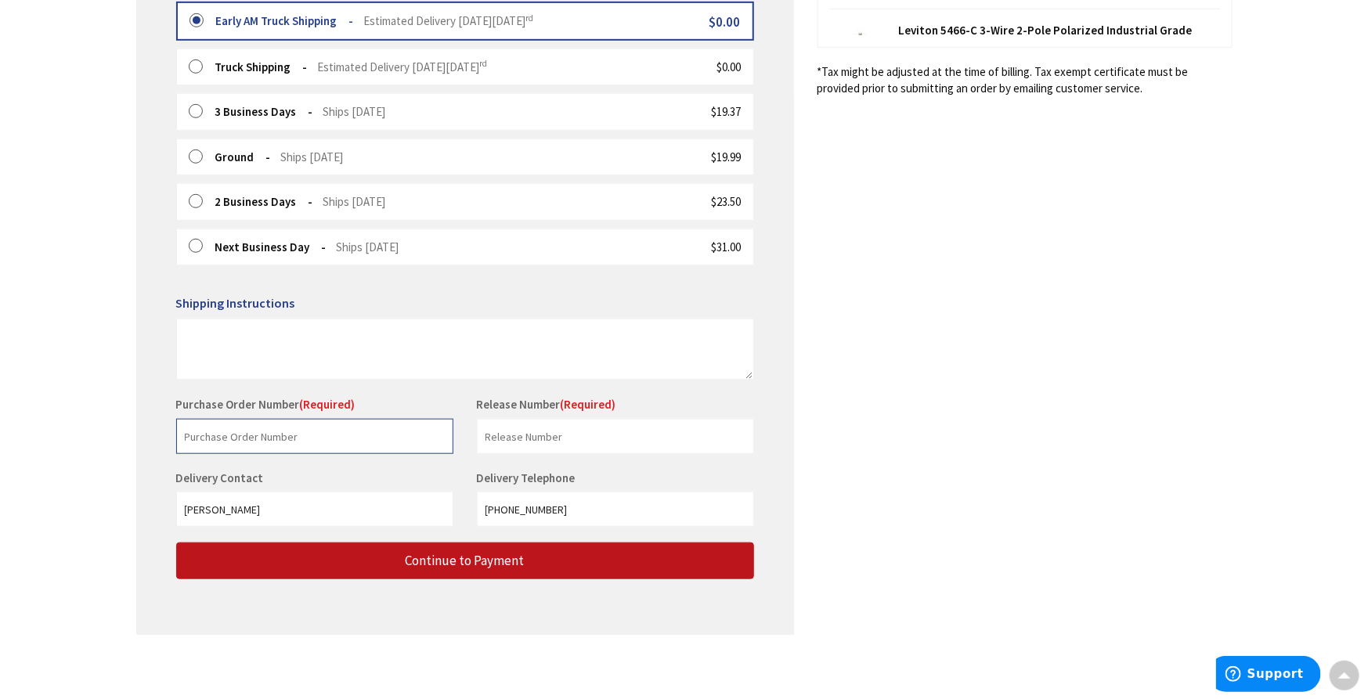
click at [356, 437] on input "text" at bounding box center [314, 436] width 277 height 35
type input "Powdermen"
type input "Spirits"
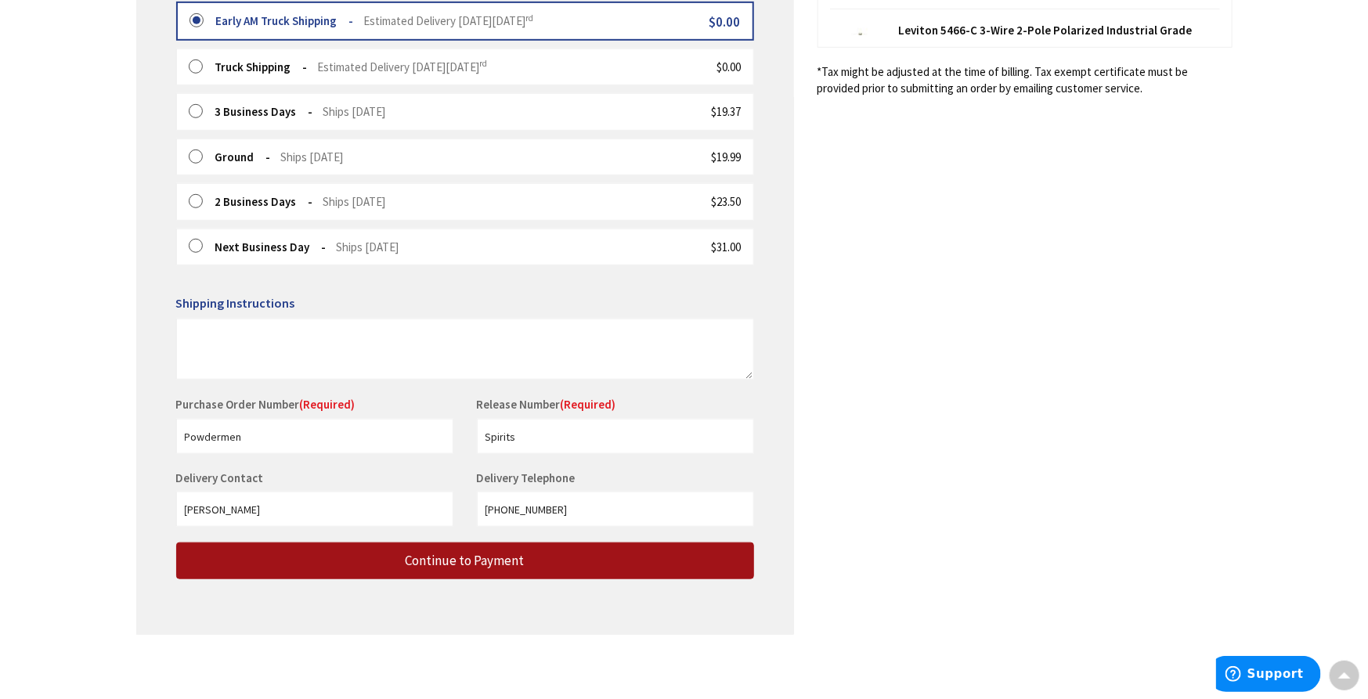
click at [507, 546] on button "Continue to Payment" at bounding box center [465, 561] width 578 height 37
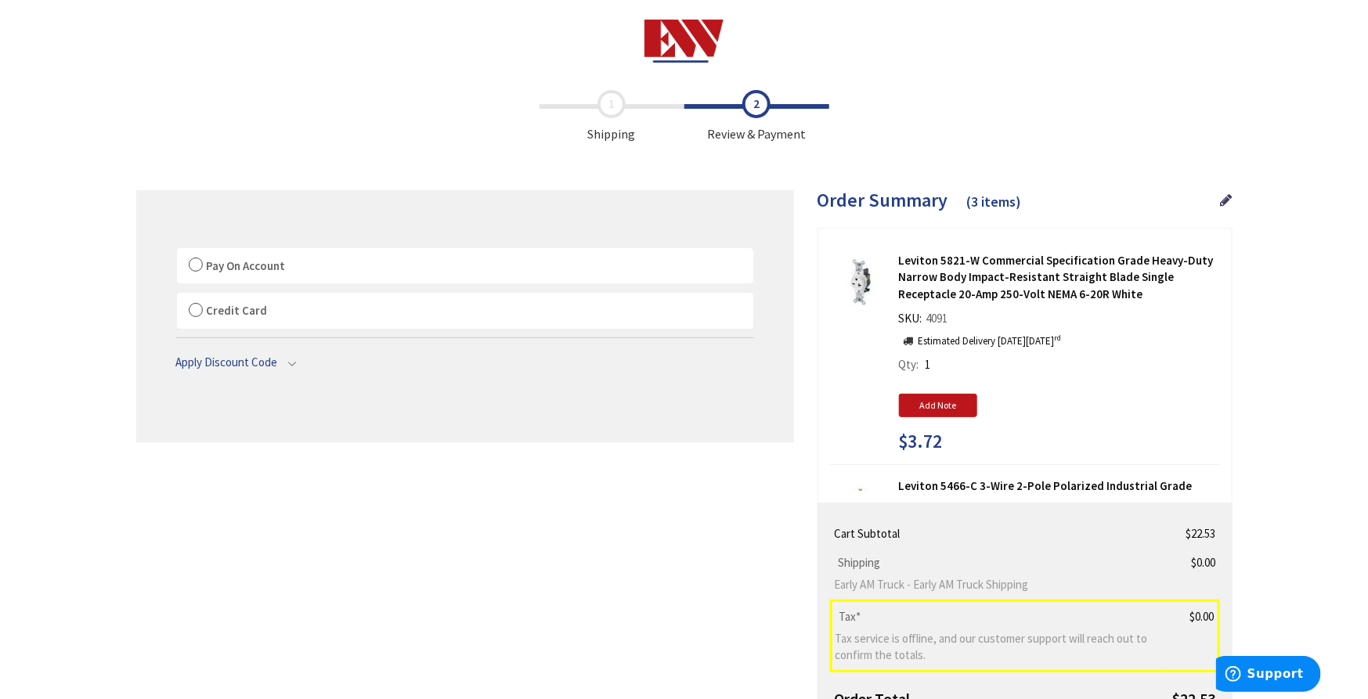
click at [256, 270] on span "Pay On Account" at bounding box center [246, 265] width 79 height 15
click at [177, 251] on input "Pay On Account" at bounding box center [177, 251] width 0 height 0
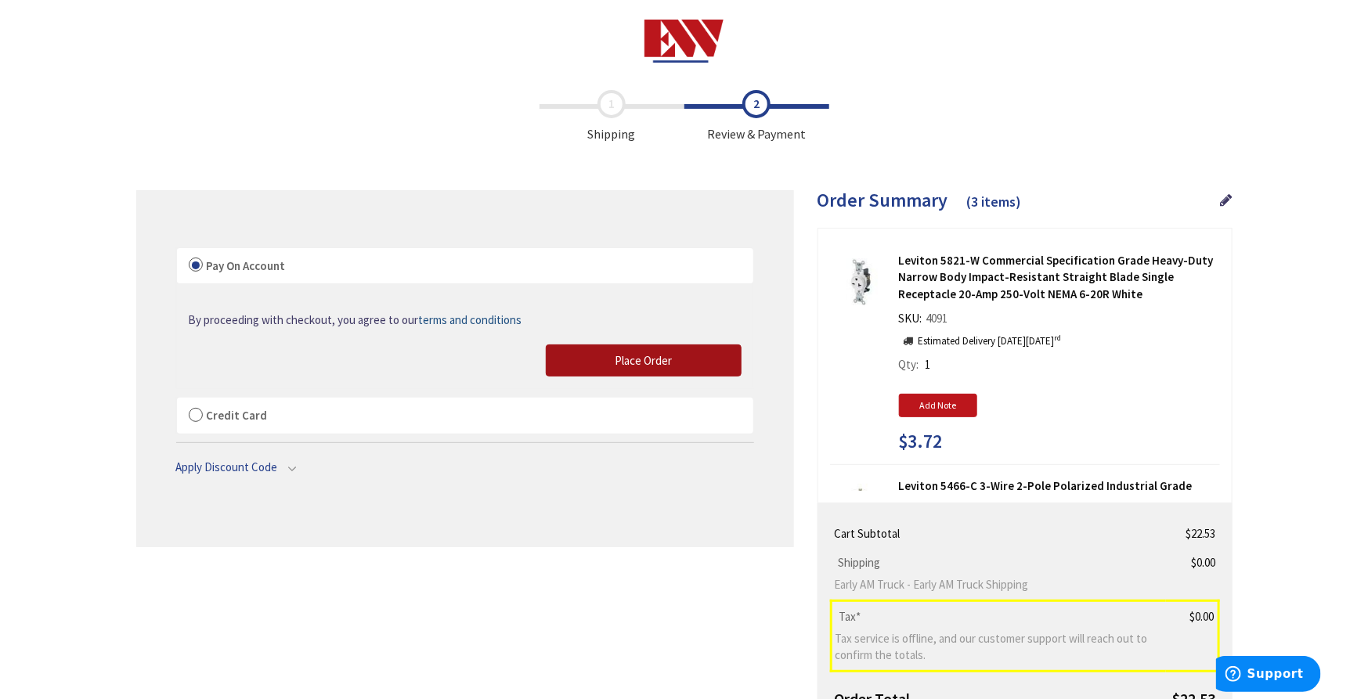
click at [587, 361] on button "Place Order" at bounding box center [644, 361] width 196 height 33
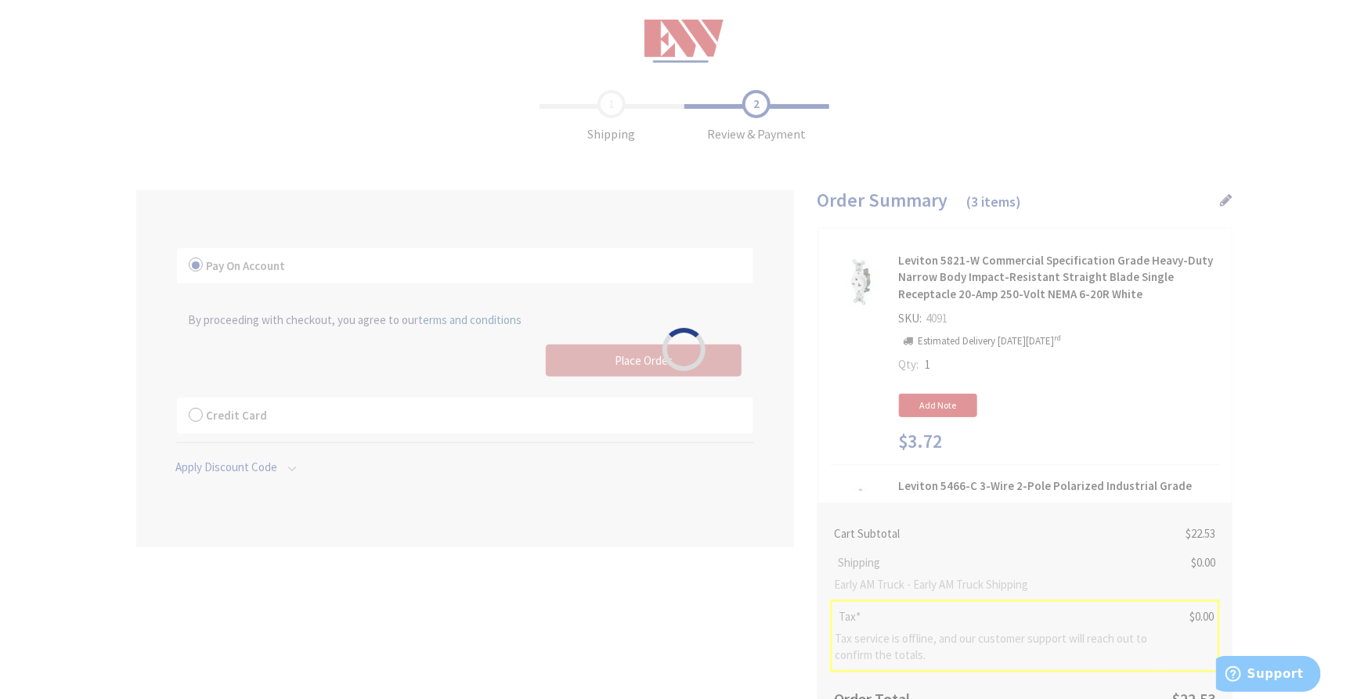
scroll to position [87, 0]
